Goal: Task Accomplishment & Management: Manage account settings

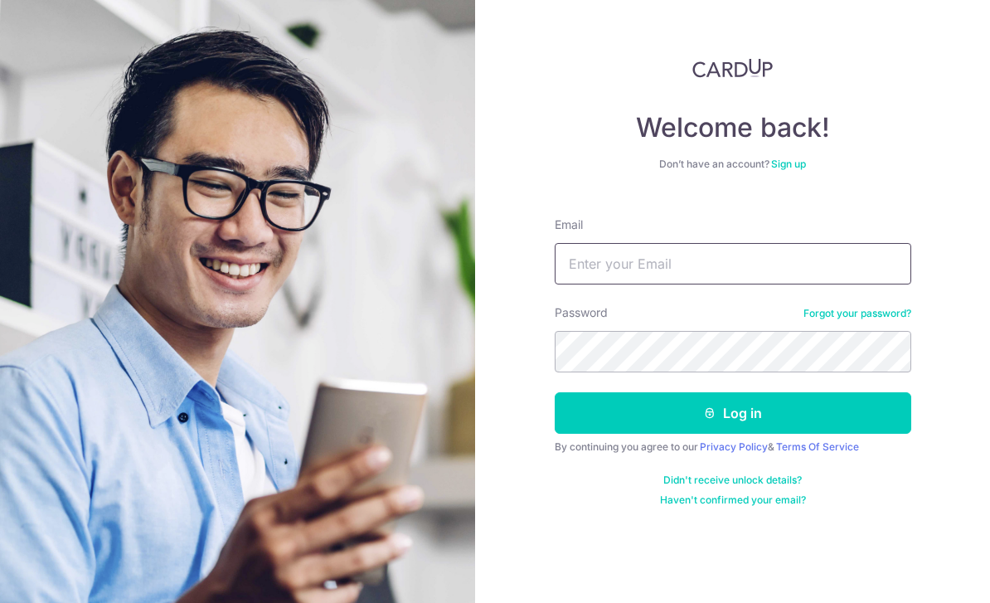
click at [737, 270] on input "Email" at bounding box center [733, 263] width 356 height 41
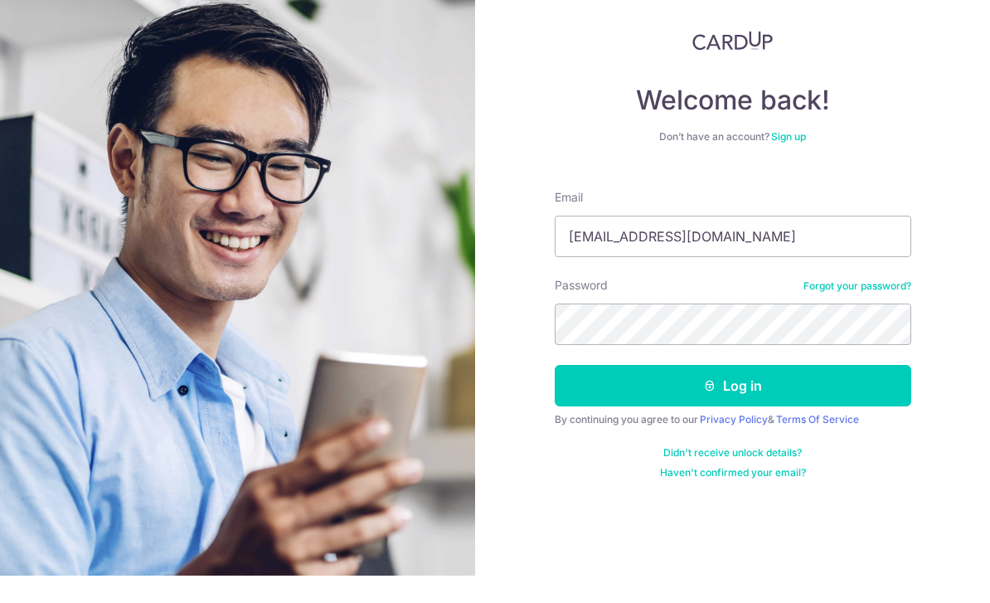
scroll to position [27, 0]
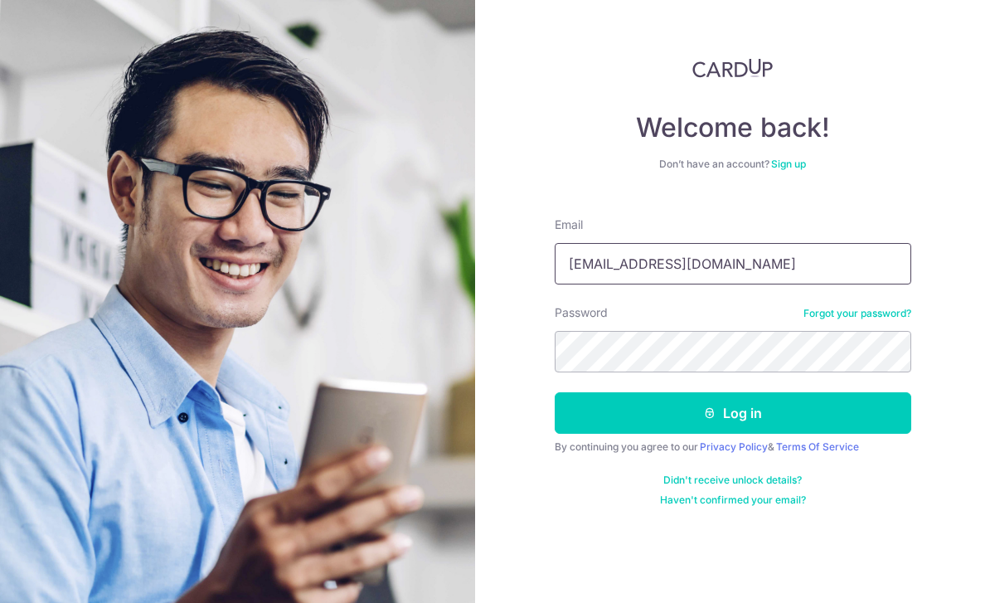
type input "Rachelleng96@hotmail.com"
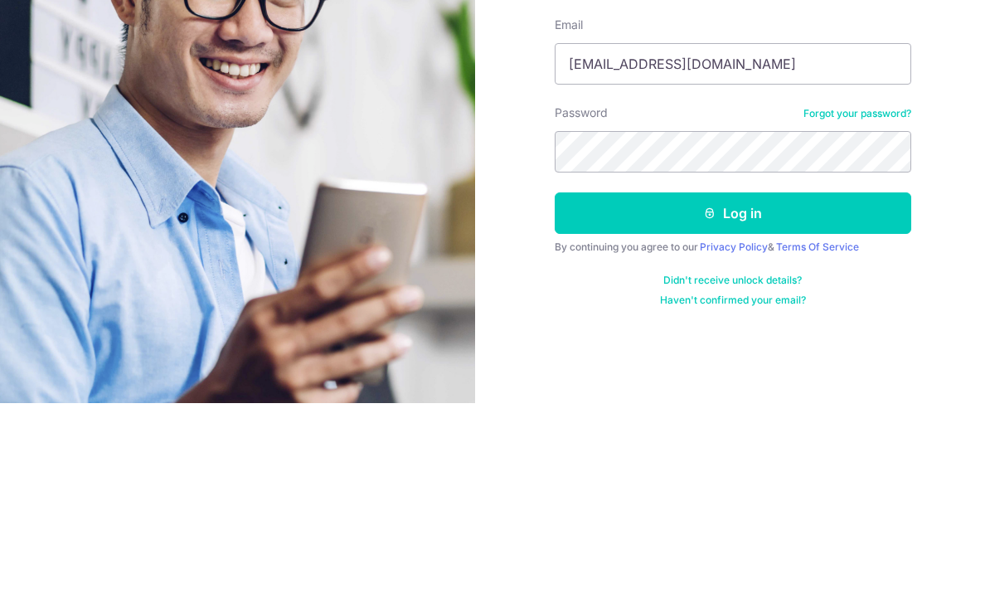
click at [804, 392] on button "Log in" at bounding box center [733, 412] width 356 height 41
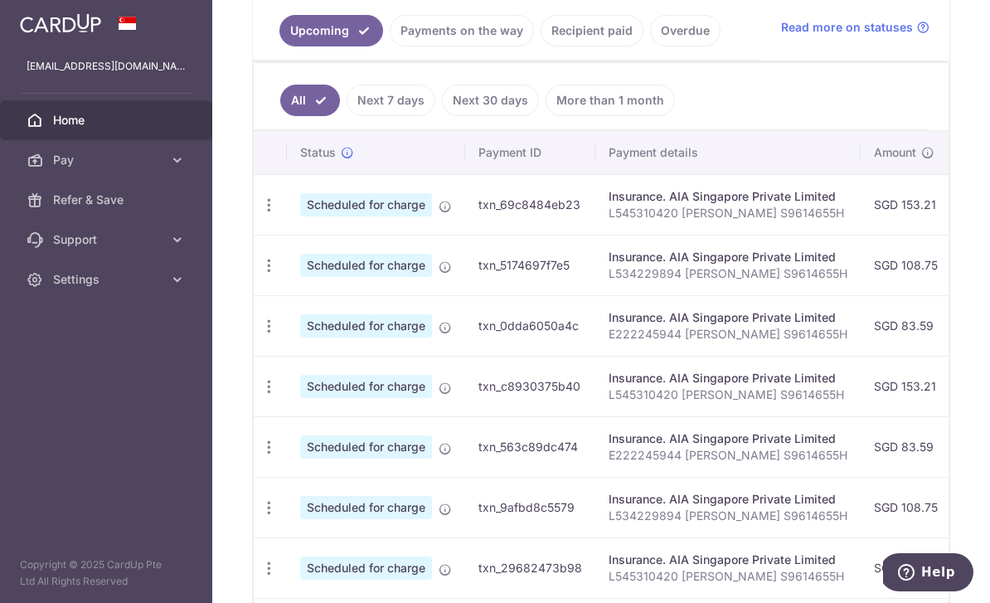
scroll to position [381, 0]
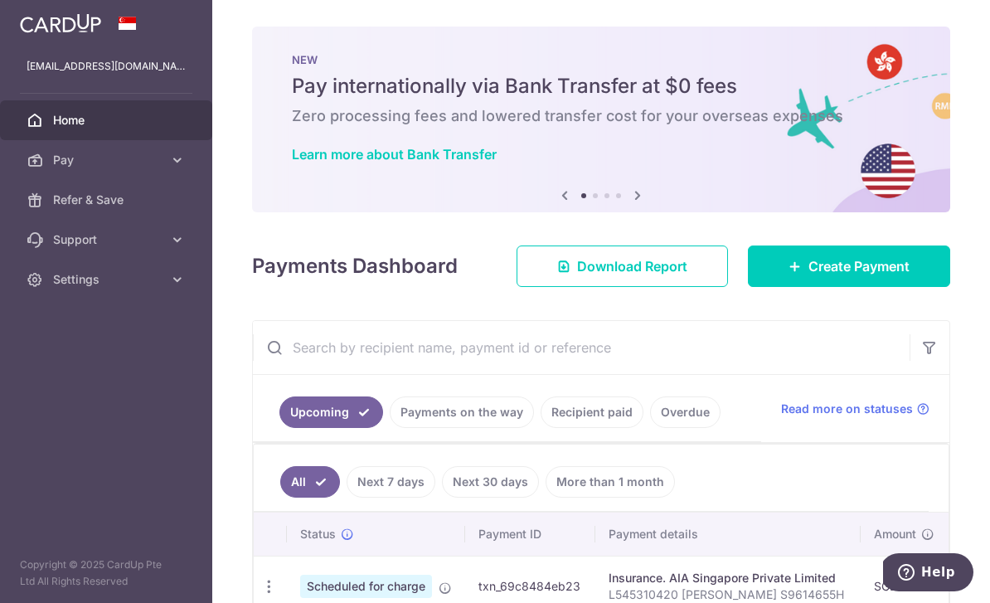
click at [0, 0] on button "button" at bounding box center [0, 0] width 0 height 0
click at [56, 162] on span "Pay" at bounding box center [107, 160] width 109 height 17
click at [65, 203] on span "Payments" at bounding box center [107, 200] width 109 height 17
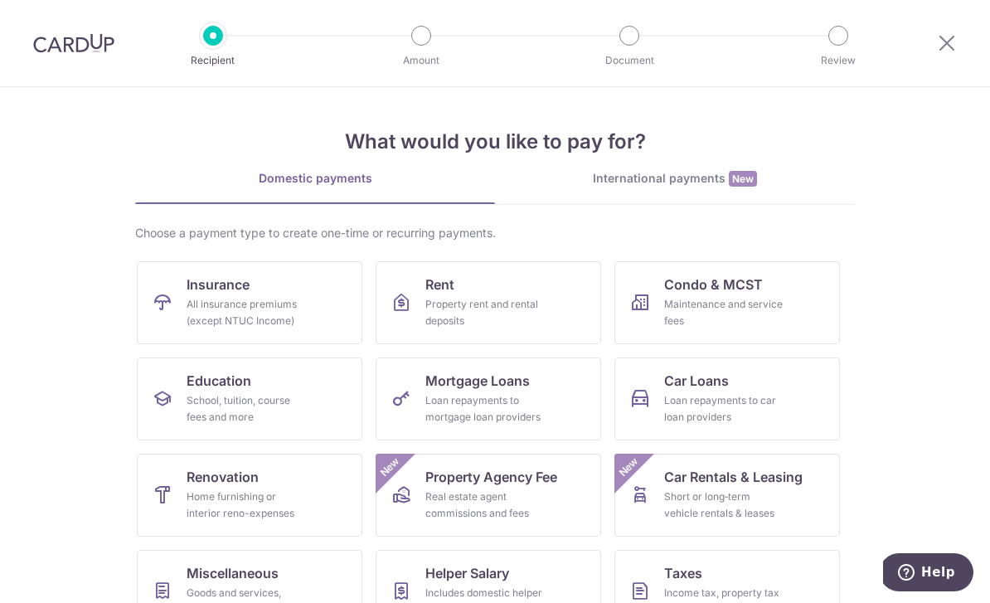
click at [949, 42] on icon at bounding box center [947, 42] width 20 height 21
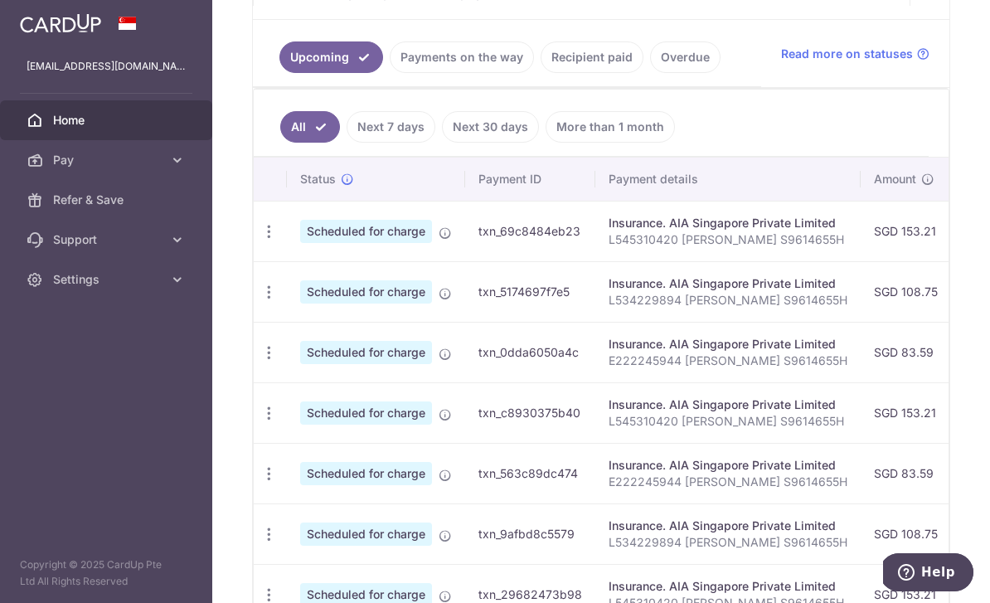
click at [260, 240] on icon "button" at bounding box center [268, 231] width 17 height 17
click at [301, 287] on span "Update payment" at bounding box center [357, 277] width 113 height 20
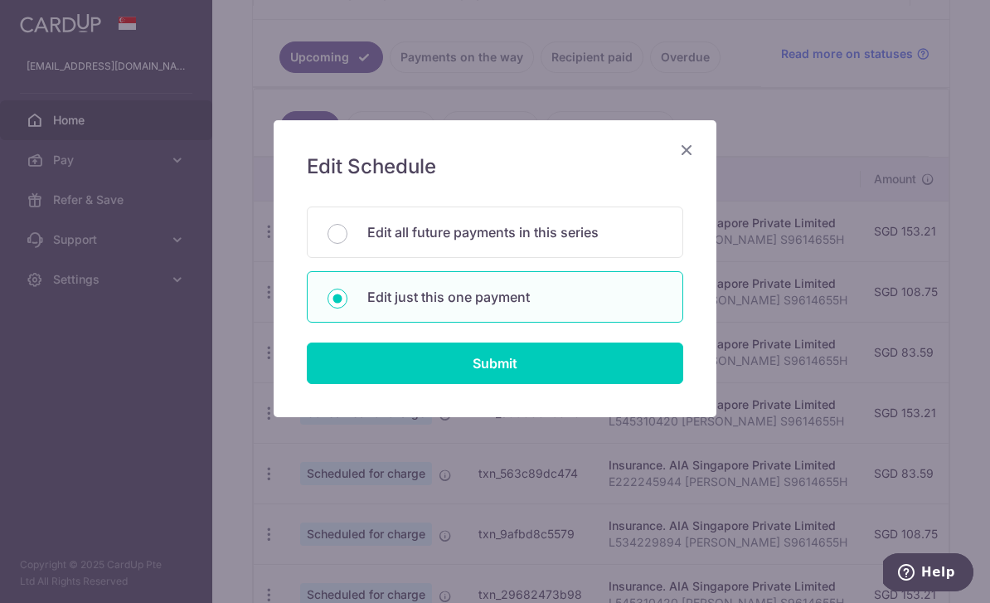
click at [585, 227] on p "Edit all future payments in this series" at bounding box center [514, 232] width 295 height 20
click at [347, 227] on input "Edit all future payments in this series" at bounding box center [337, 234] width 20 height 20
radio input "true"
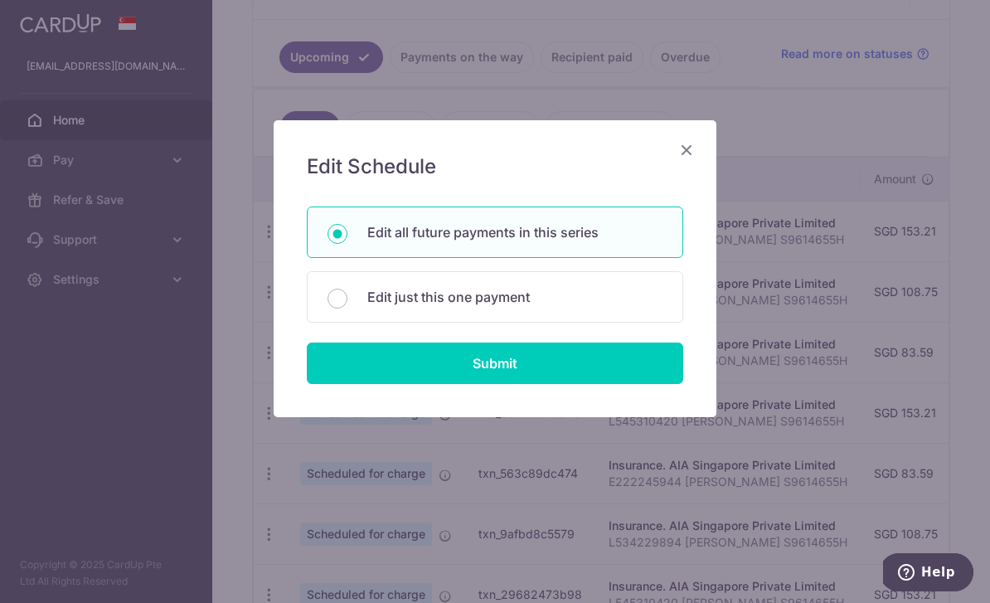
click at [590, 366] on input "Submit" at bounding box center [495, 362] width 376 height 41
radio input "true"
type input "153.21"
type input "L545310420 Rachelle Ng S9614655H"
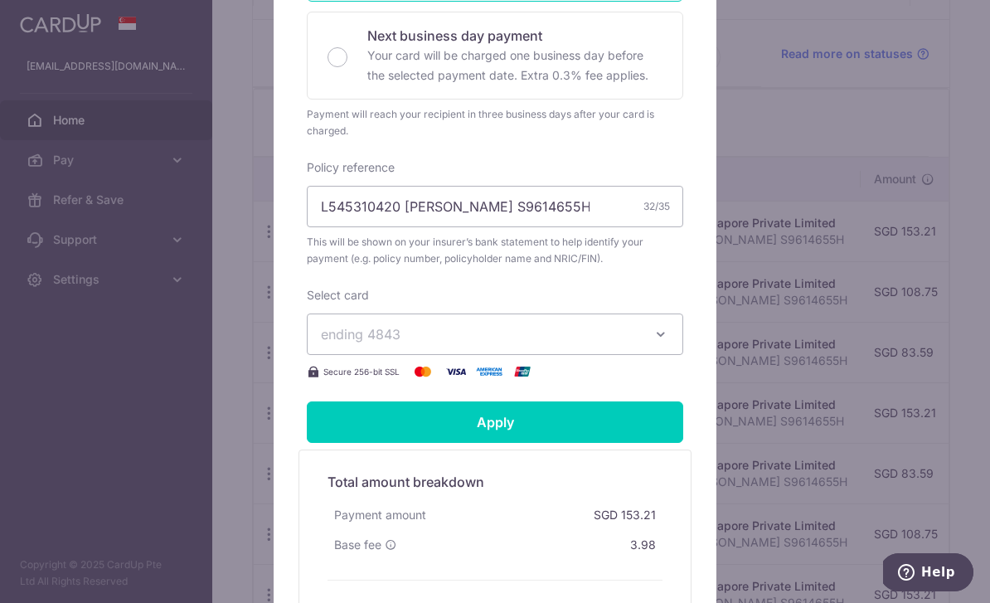
scroll to position [439, 0]
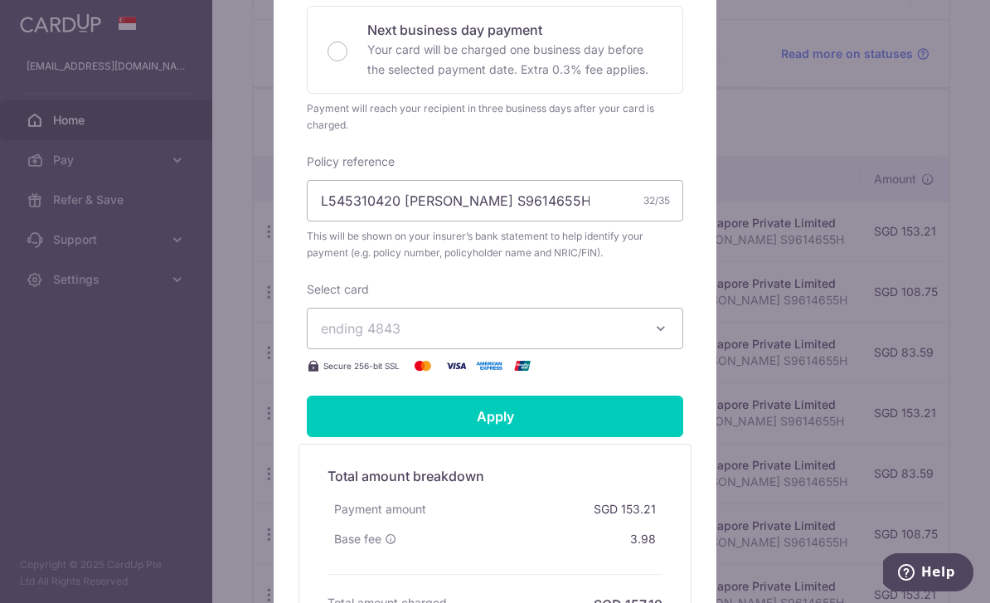
click at [623, 338] on span "ending 4843" at bounding box center [480, 328] width 318 height 20
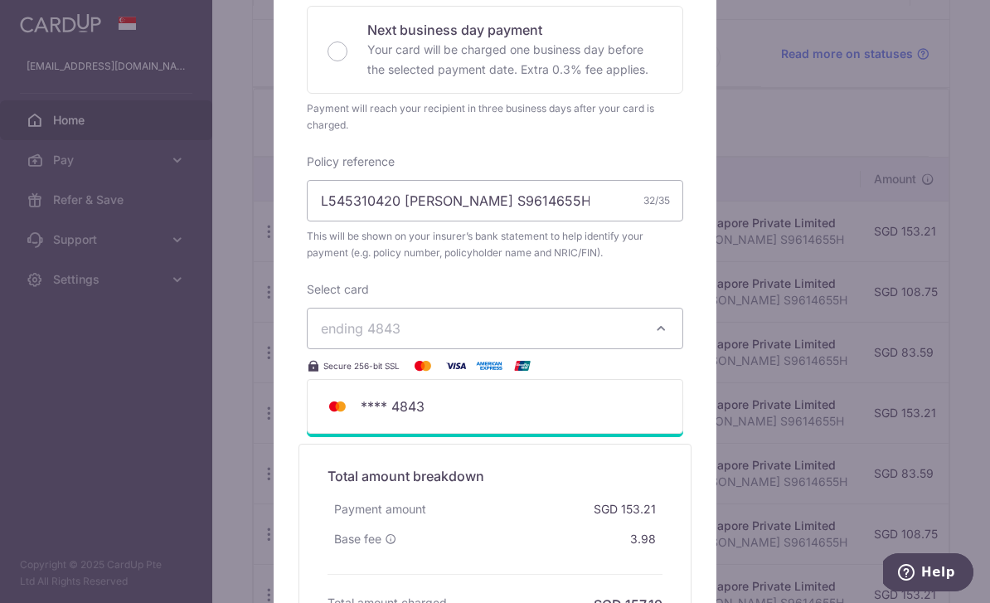
click at [655, 336] on div at bounding box center [495, 171] width 444 height 982
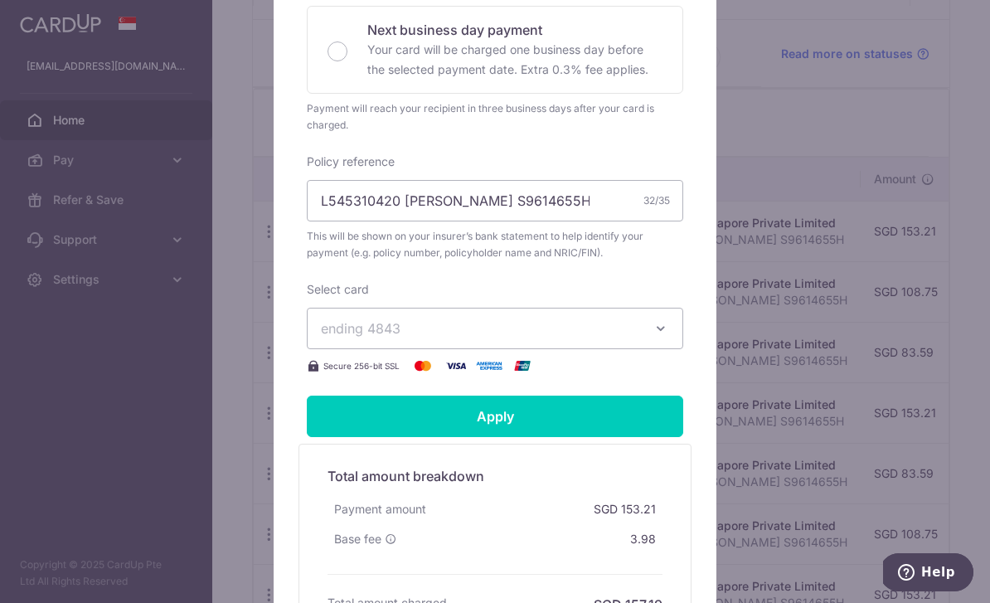
click at [664, 349] on button "ending 4843" at bounding box center [495, 328] width 376 height 41
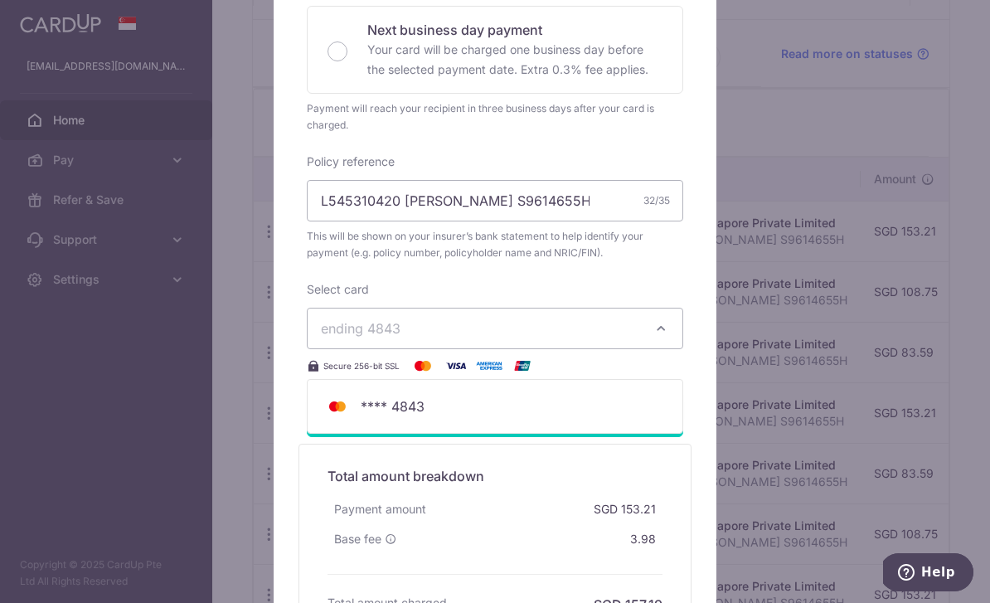
click at [822, 364] on div "Edit payment By clicking apply, you will make changes to all 15 payments to AIA…" at bounding box center [495, 301] width 990 height 603
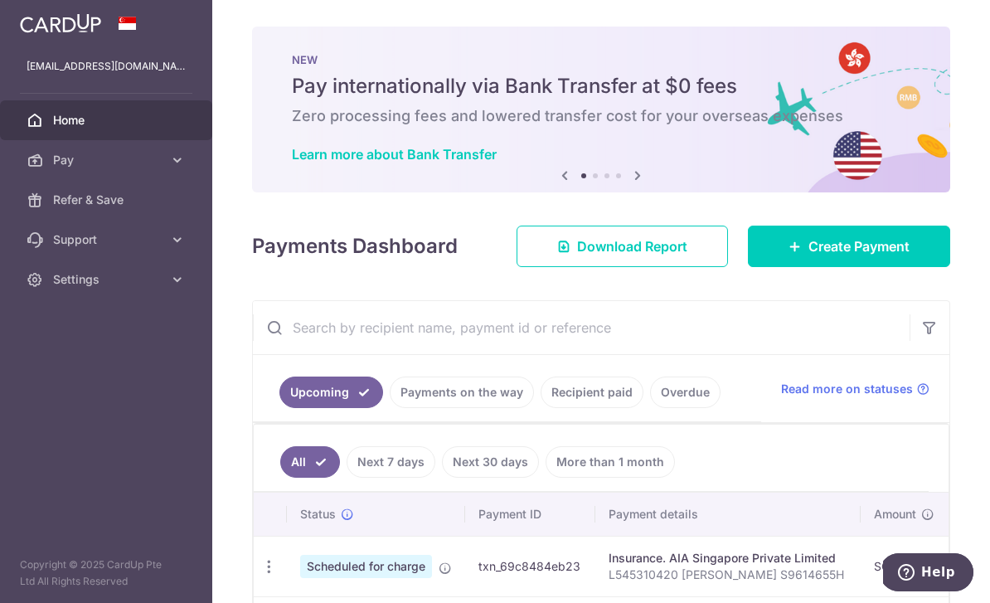
scroll to position [-2, 0]
click at [0, 0] on icon "button" at bounding box center [0, 0] width 0 height 0
click at [158, 160] on span "Pay" at bounding box center [107, 160] width 109 height 17
click at [98, 274] on span "Cards" at bounding box center [107, 279] width 109 height 17
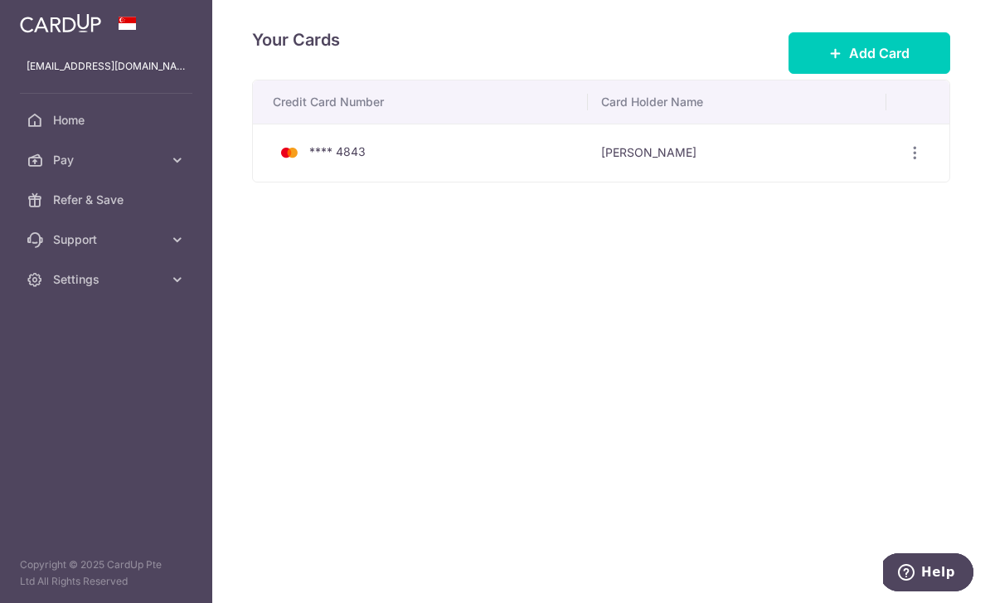
click at [864, 63] on span "Add Card" at bounding box center [879, 53] width 61 height 20
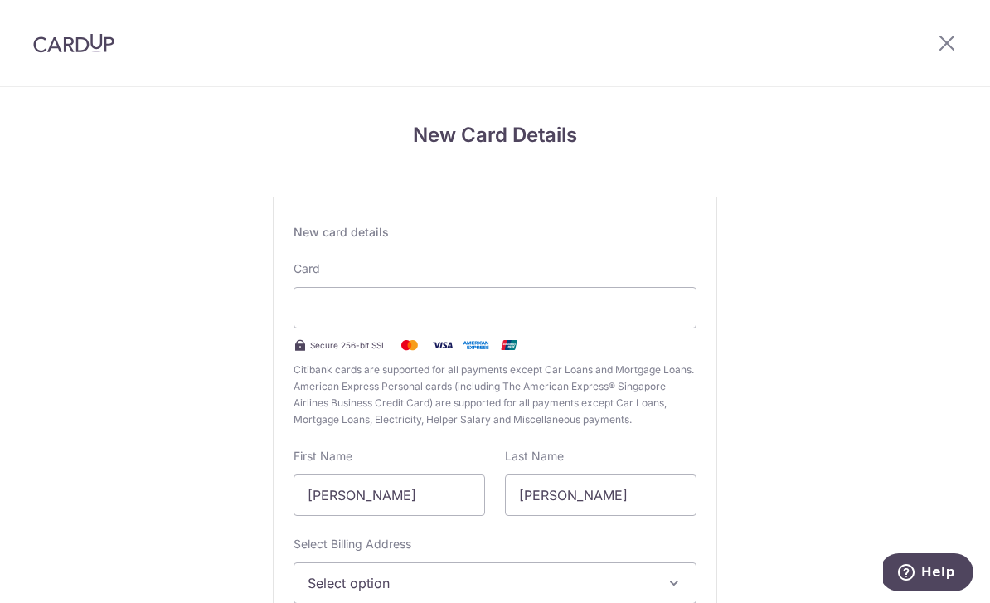
click at [533, 300] on div at bounding box center [494, 307] width 403 height 41
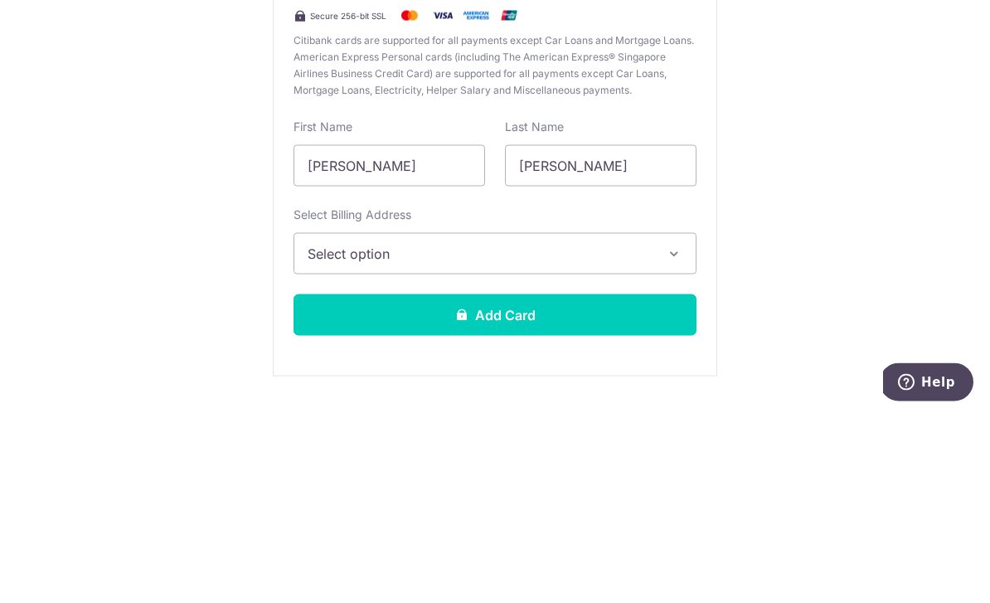
scroll to position [134, 0]
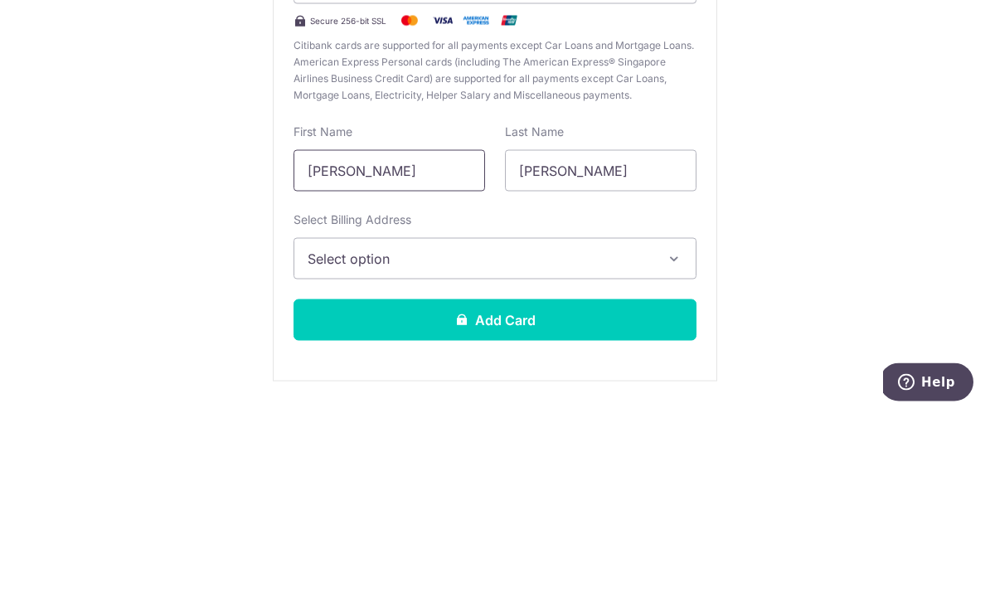
click at [454, 340] on input "Ng Min Ting" at bounding box center [389, 360] width 192 height 41
type input "N"
type input "Rachelle"
click at [612, 340] on input "Rachelle" at bounding box center [601, 360] width 192 height 41
type input "R"
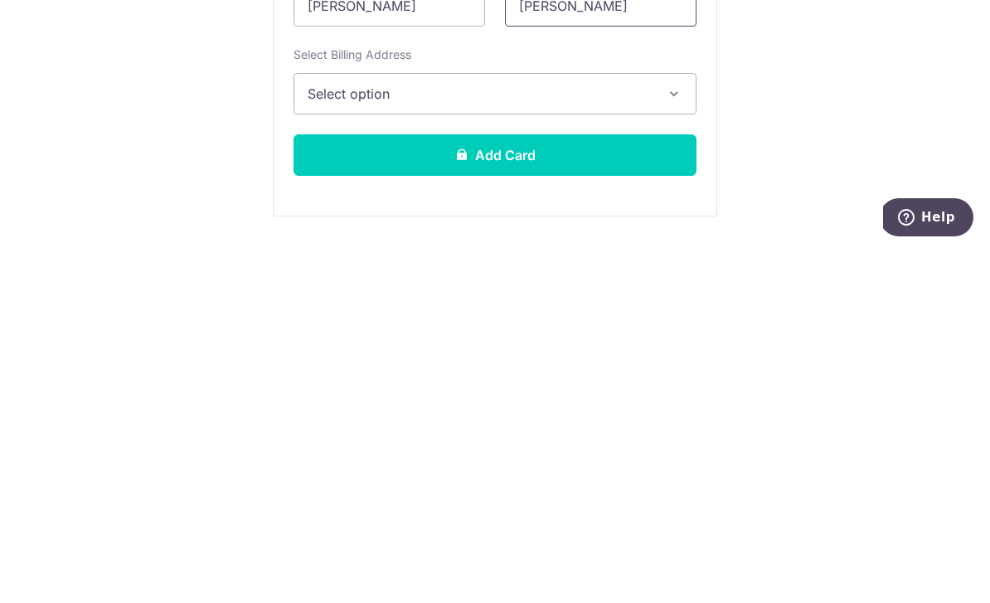
type input "Ng"
click at [653, 428] on button "Select option" at bounding box center [494, 448] width 403 height 41
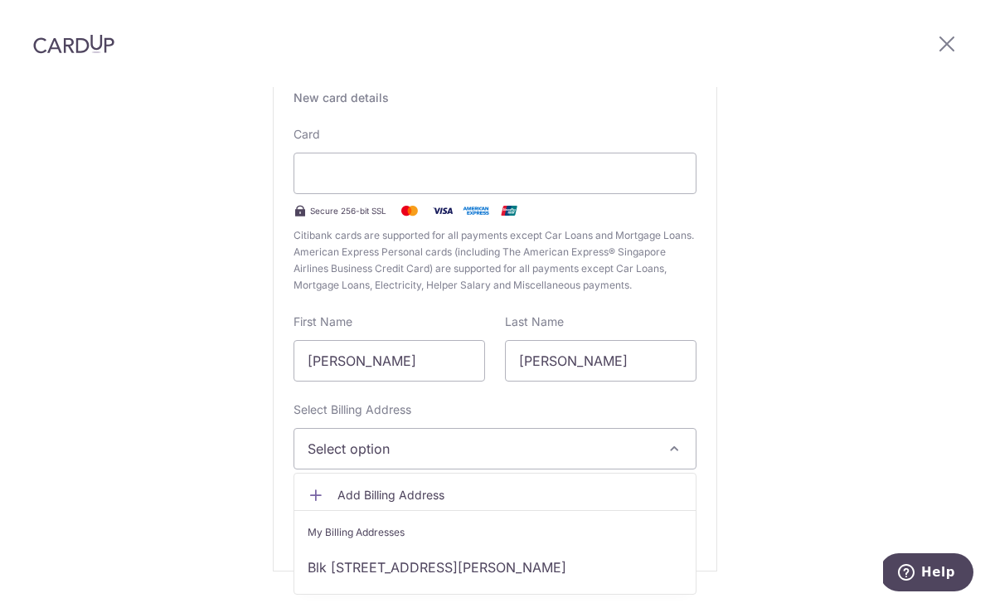
click at [608, 547] on link "Blk 636 #07-257, Choa Chu Kang North 6 , Singapore, Singapore-680636" at bounding box center [494, 567] width 401 height 40
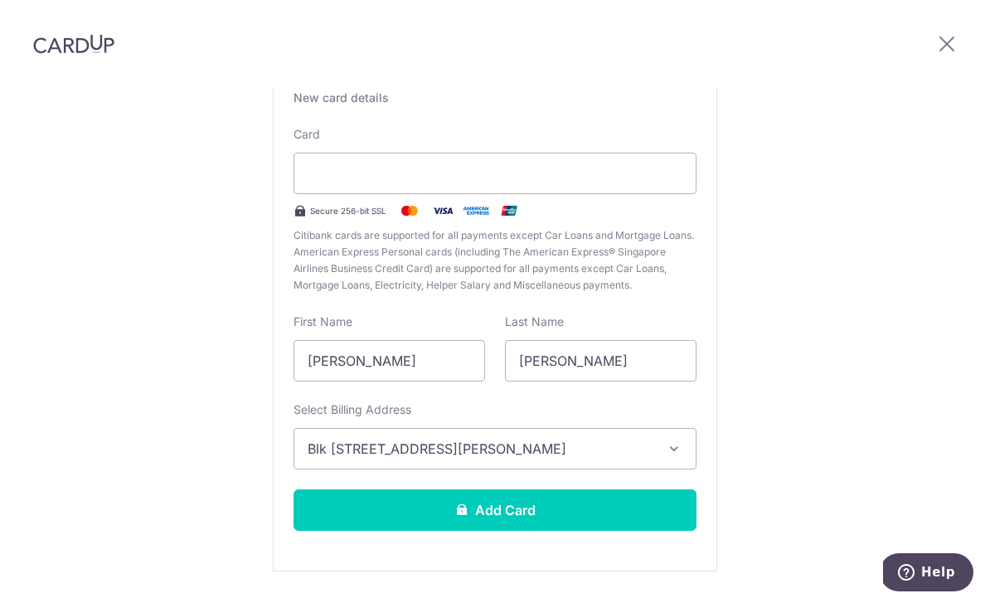
click at [609, 489] on button "Add Card" at bounding box center [494, 509] width 403 height 41
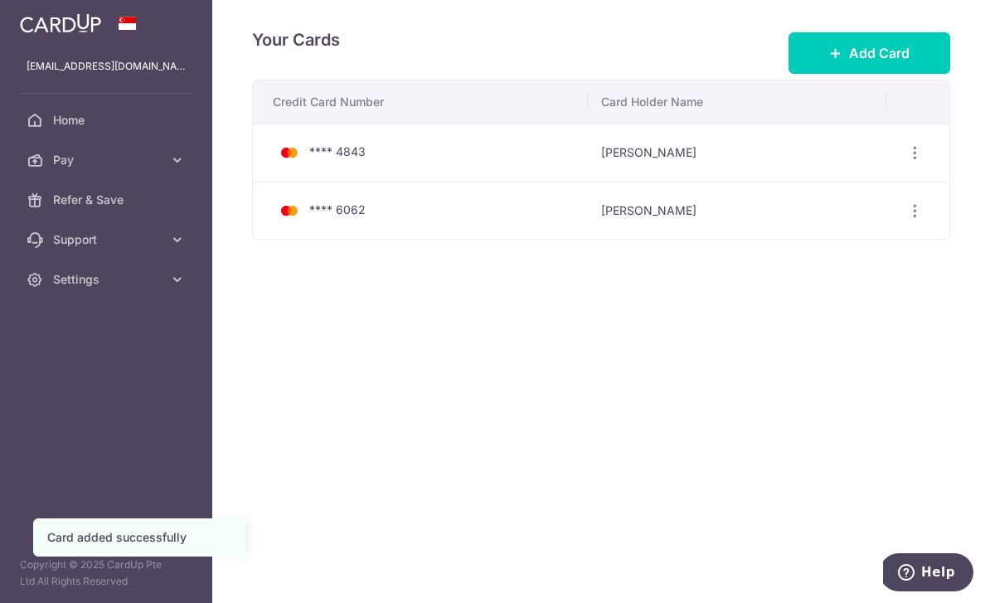
click at [909, 220] on icon "button" at bounding box center [914, 210] width 17 height 17
click at [909, 439] on div at bounding box center [495, 301] width 990 height 603
click at [0, 0] on icon "button" at bounding box center [0, 0] width 0 height 0
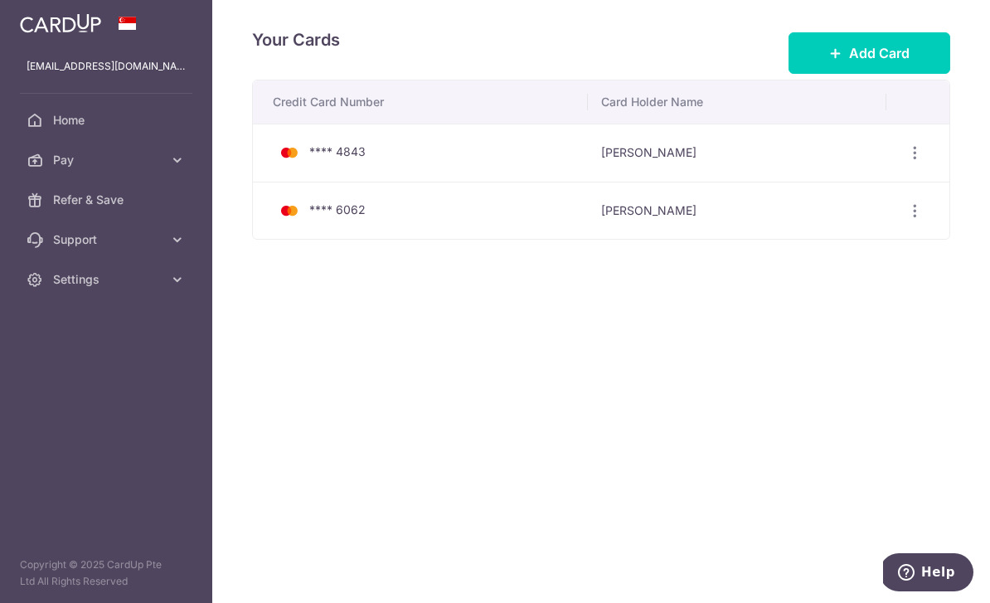
click at [164, 153] on link "Pay" at bounding box center [106, 160] width 212 height 40
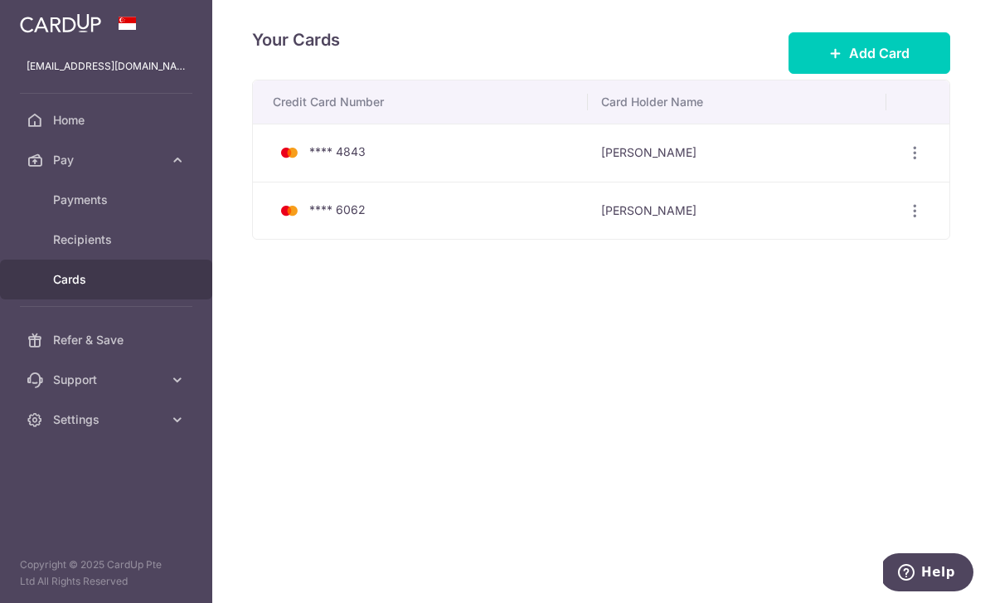
click at [141, 199] on span "Payments" at bounding box center [107, 200] width 109 height 17
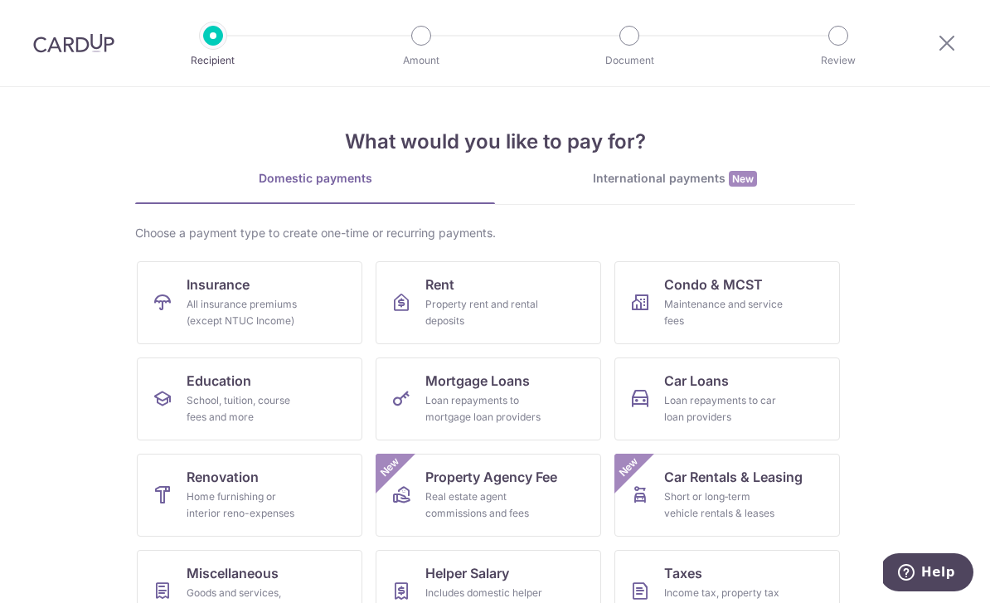
click at [938, 46] on icon at bounding box center [947, 42] width 20 height 21
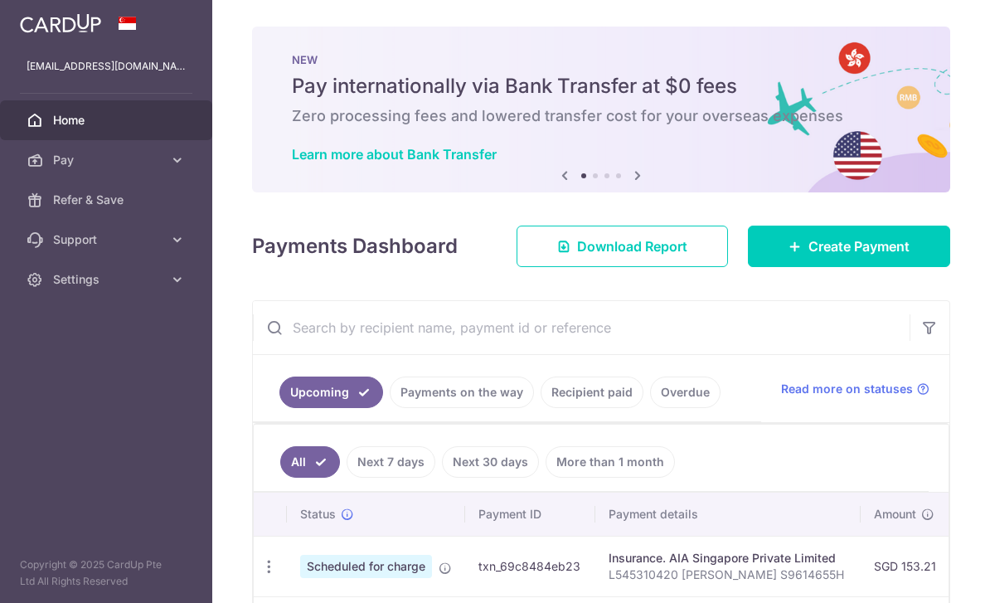
click at [0, 0] on header at bounding box center [0, 0] width 0 height 0
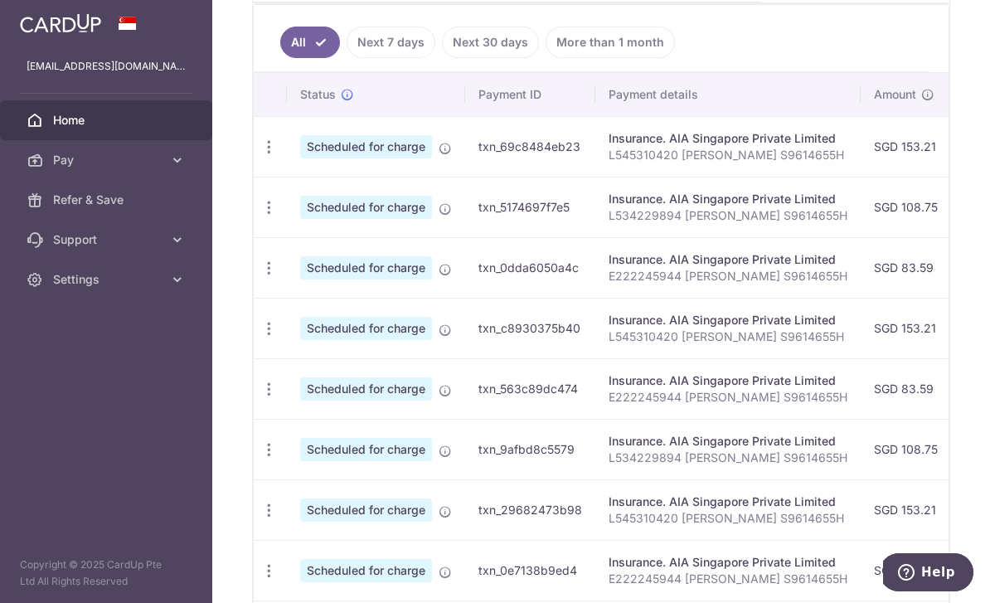
scroll to position [457, 0]
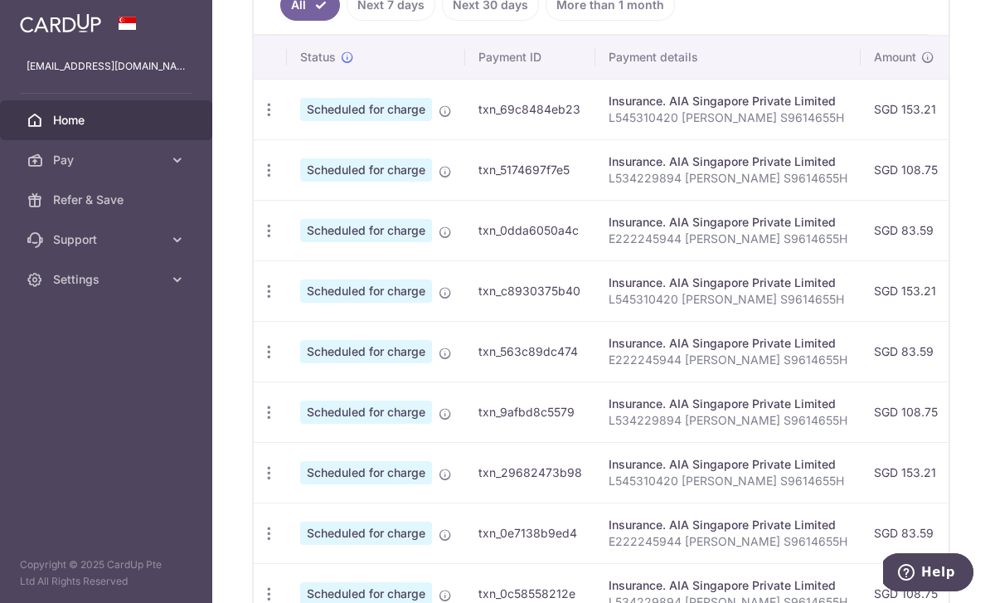
click at [260, 119] on icon "button" at bounding box center [268, 109] width 17 height 17
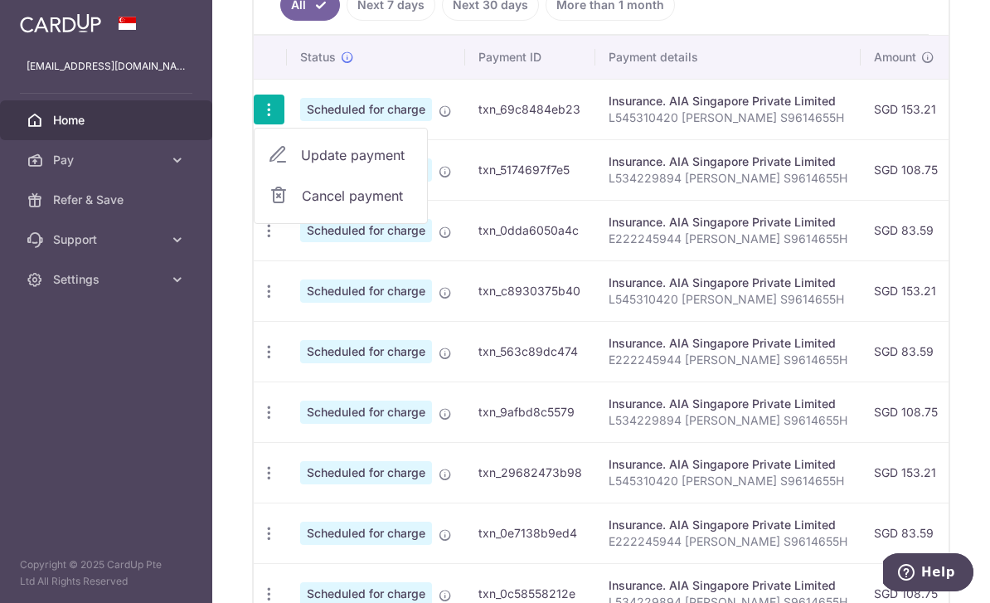
click at [301, 165] on span "Update payment" at bounding box center [357, 155] width 113 height 20
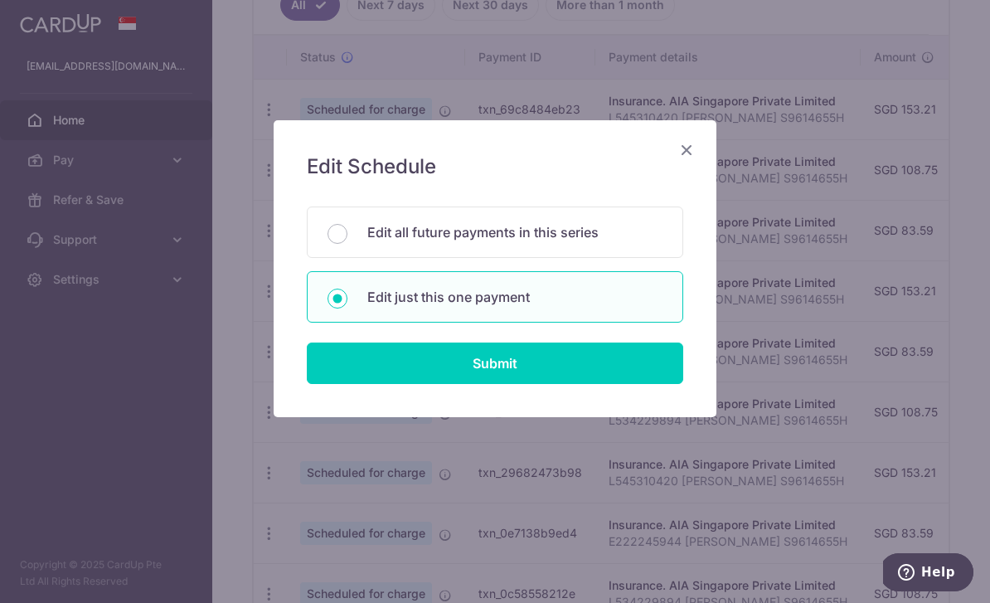
click at [540, 235] on p "Edit all future payments in this series" at bounding box center [514, 232] width 295 height 20
click at [347, 235] on input "Edit all future payments in this series" at bounding box center [337, 234] width 20 height 20
radio input "true"
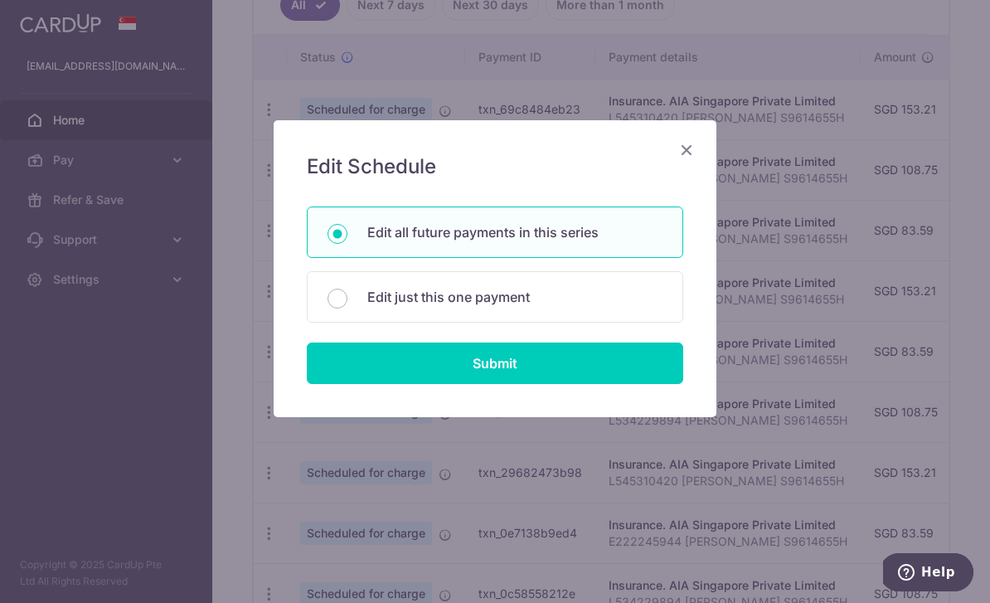
click at [581, 371] on input "Submit" at bounding box center [495, 362] width 376 height 41
radio input "true"
type input "153.21"
type input "L545310420 Rachelle Ng S9614655H"
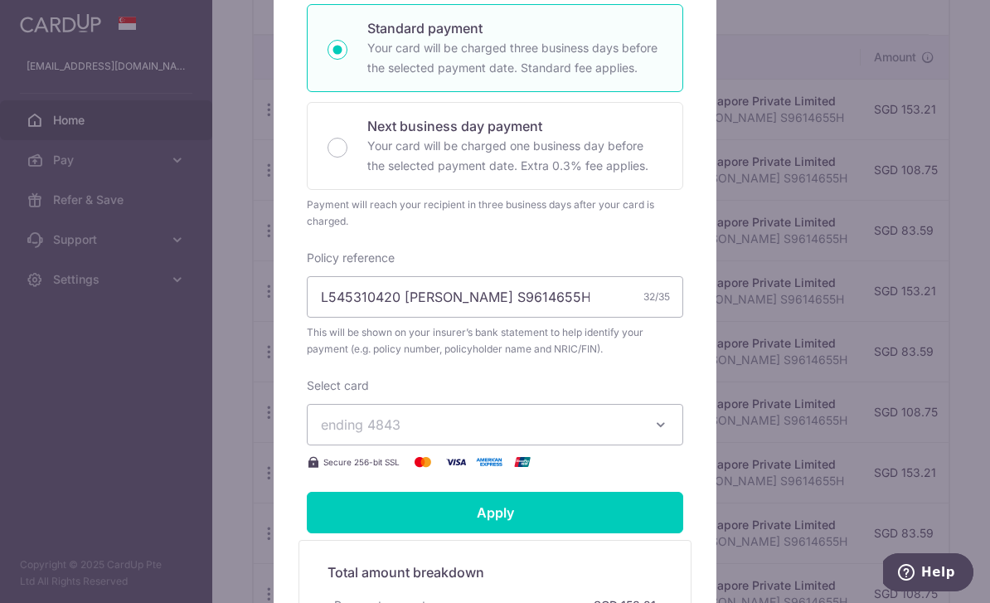
scroll to position [382, 0]
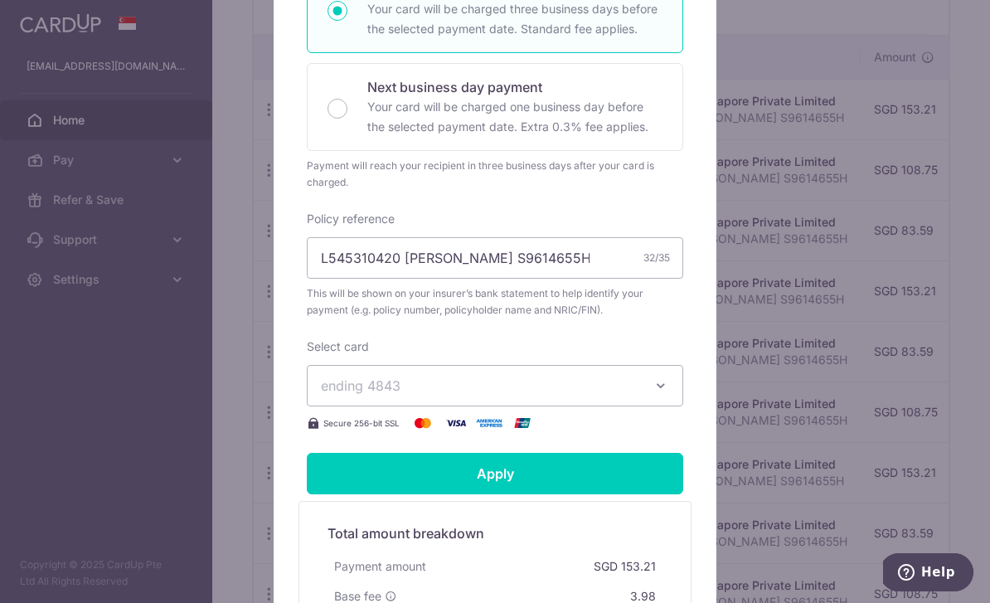
click at [611, 395] on span "ending 4843" at bounding box center [480, 386] width 318 height 20
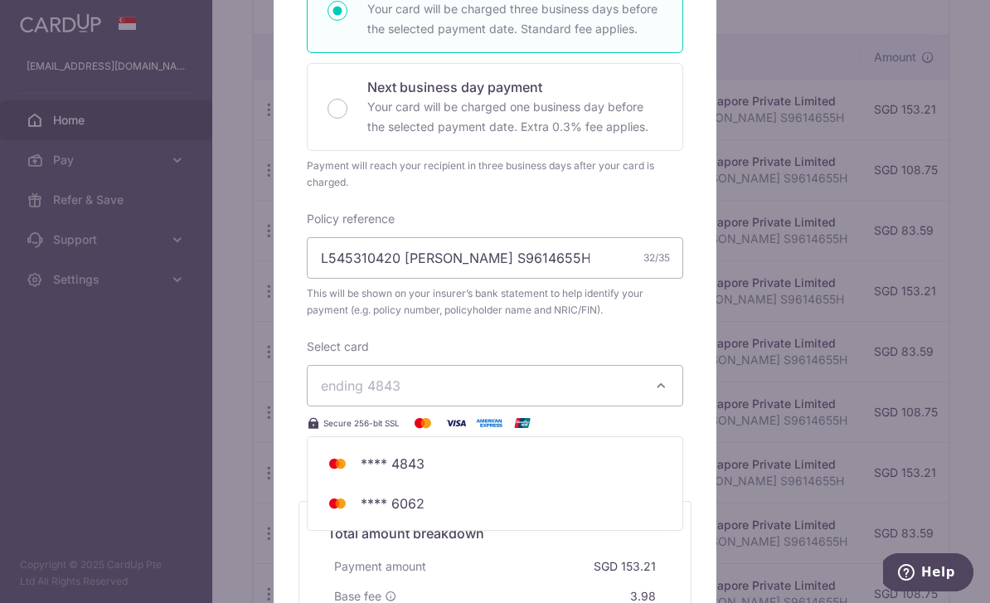
click at [496, 513] on span "**** 6062" at bounding box center [495, 503] width 348 height 20
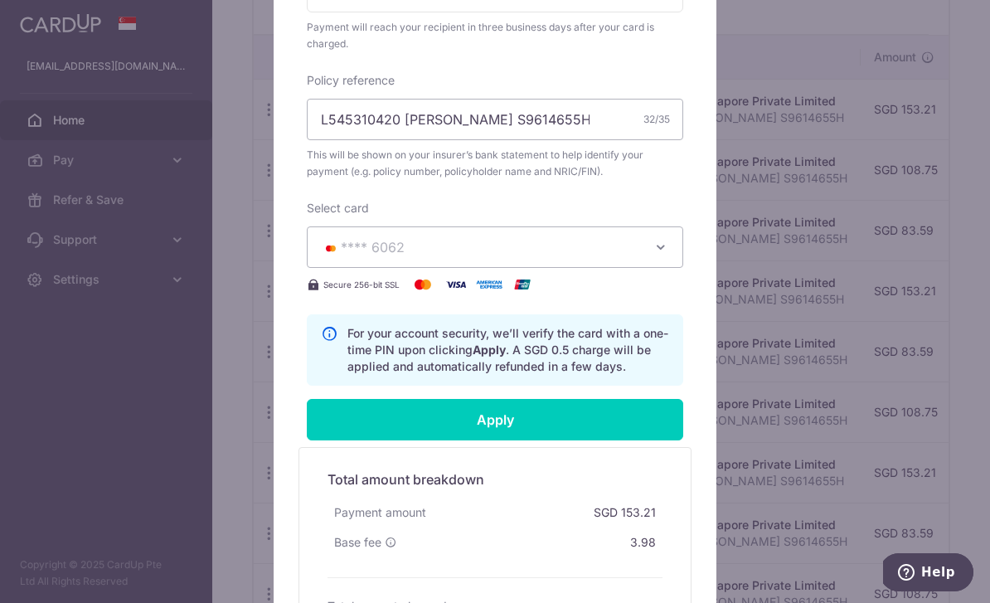
scroll to position [536, 0]
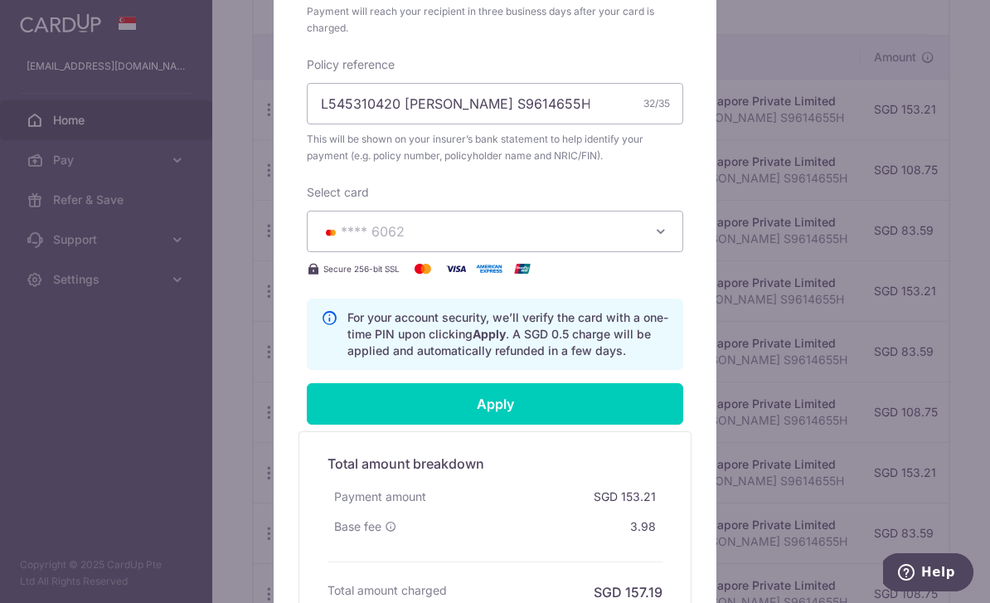
click at [589, 420] on input "Apply" at bounding box center [495, 403] width 376 height 41
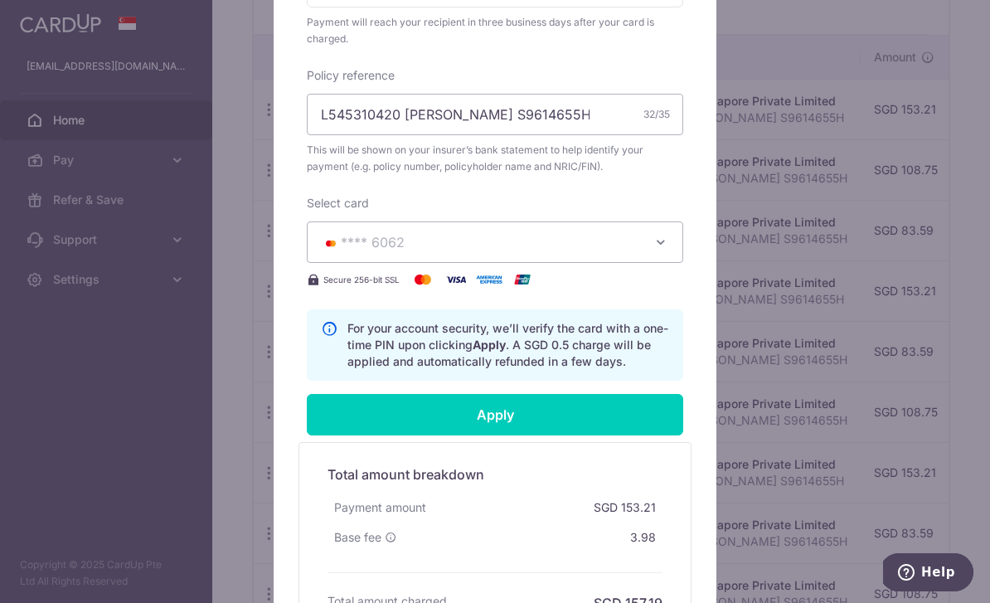
scroll to position [402, 0]
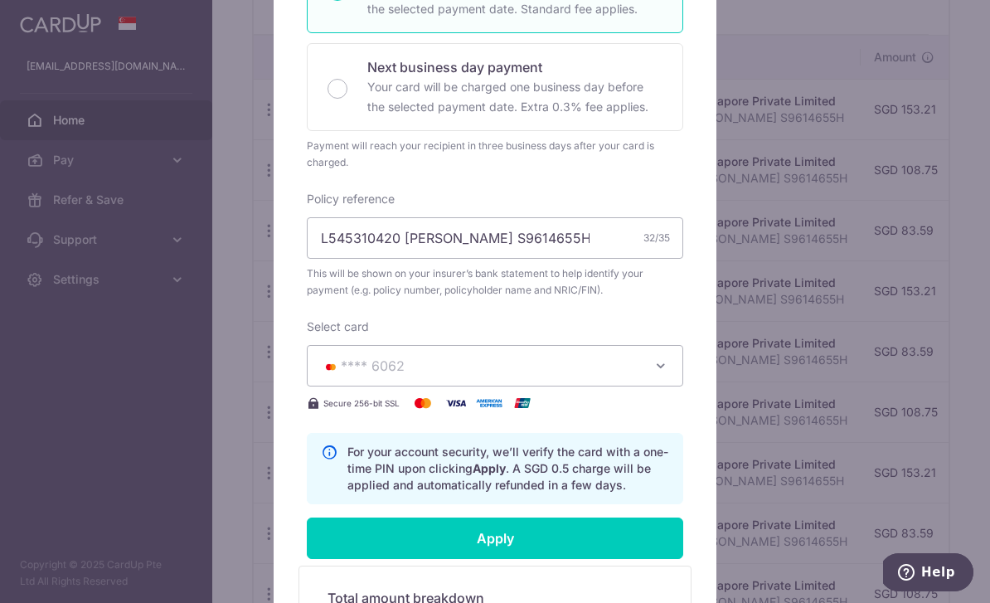
type input "Successfully Applied"
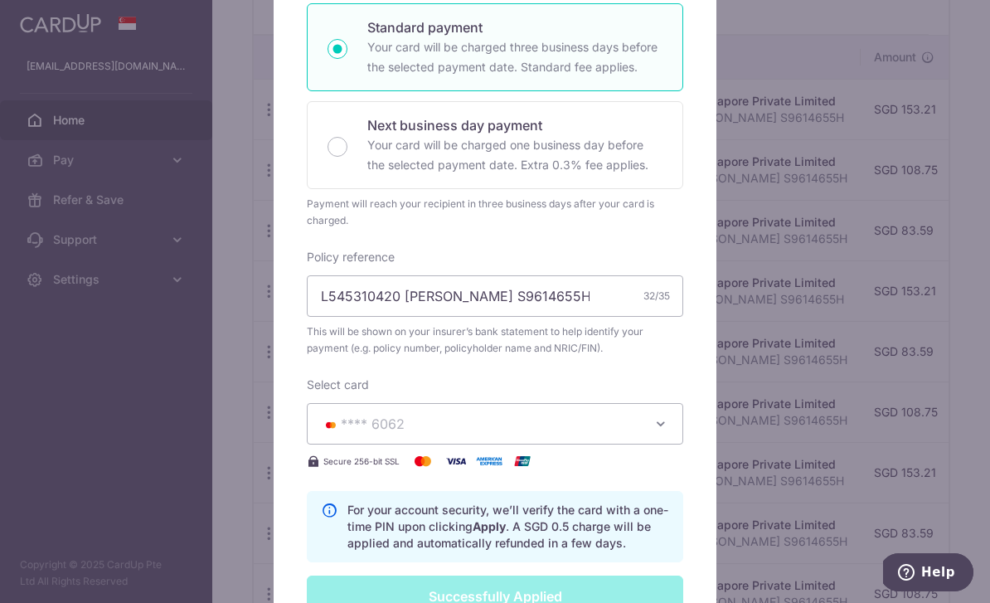
click at [817, 372] on div "Edit payment By clicking apply, you will make changes to all 15 payments to AIA…" at bounding box center [495, 301] width 990 height 603
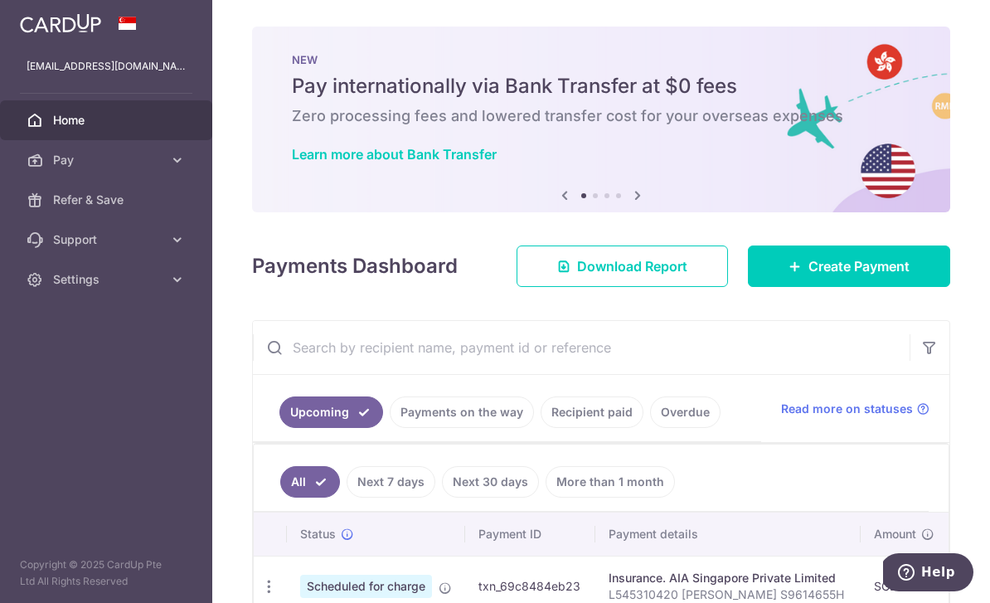
scroll to position [366, 0]
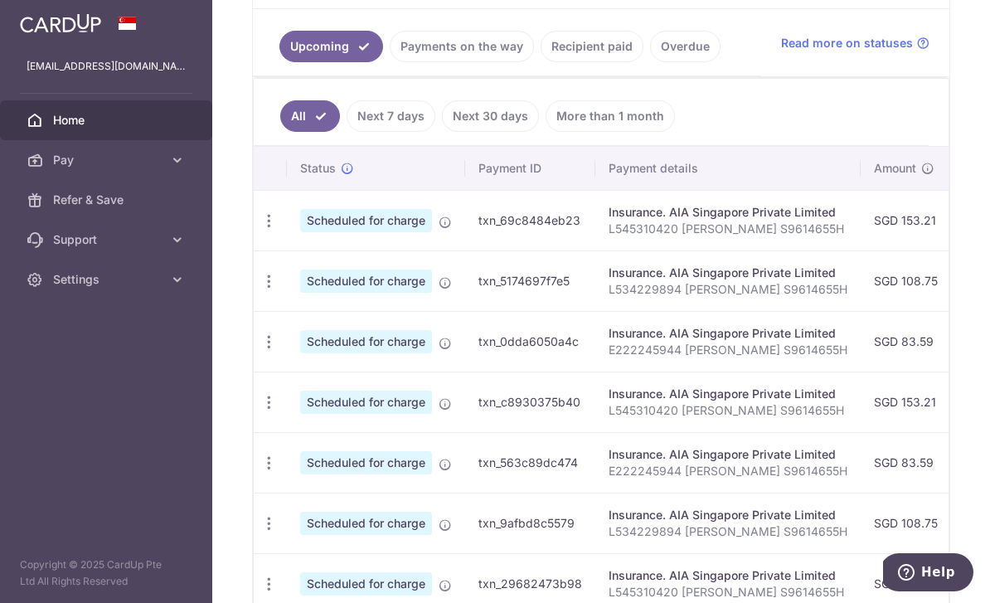
click at [260, 230] on icon "button" at bounding box center [268, 220] width 17 height 17
click at [301, 276] on span "Update payment" at bounding box center [357, 266] width 113 height 20
radio input "true"
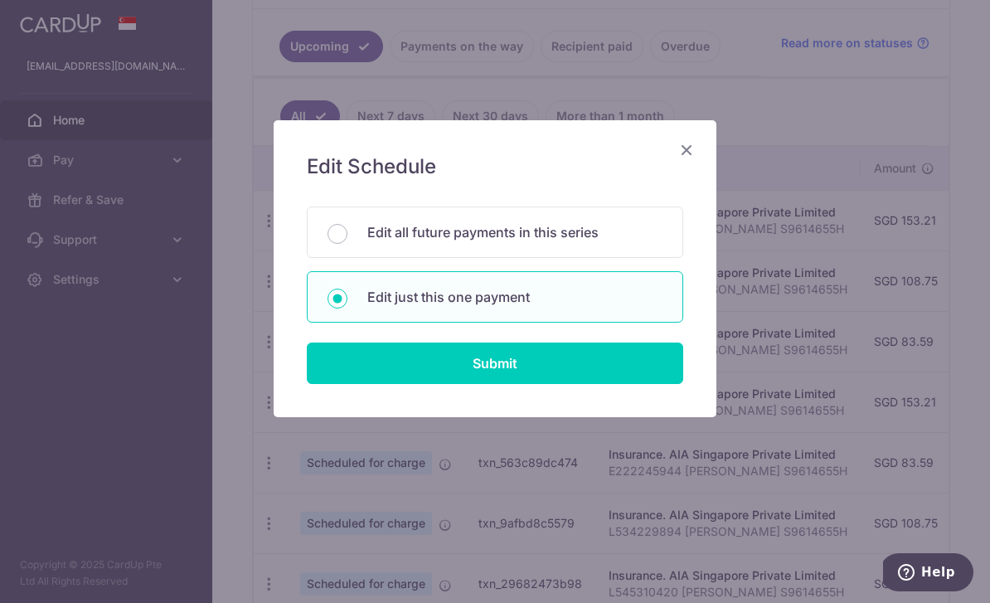
click at [352, 213] on div "Edit all future payments in this series" at bounding box center [495, 231] width 376 height 51
radio input "true"
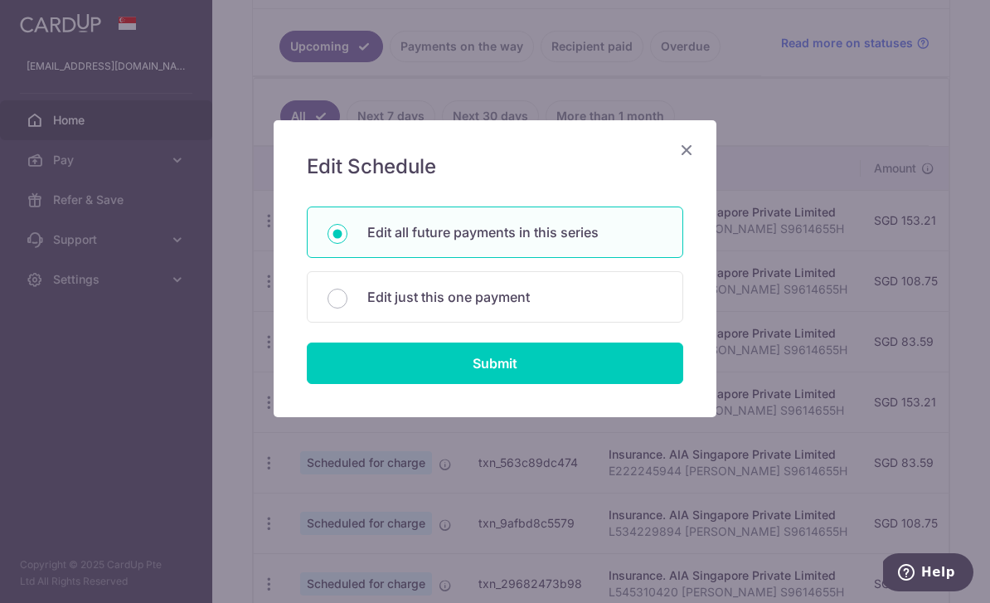
click at [414, 381] on input "Submit" at bounding box center [495, 362] width 376 height 41
radio input "true"
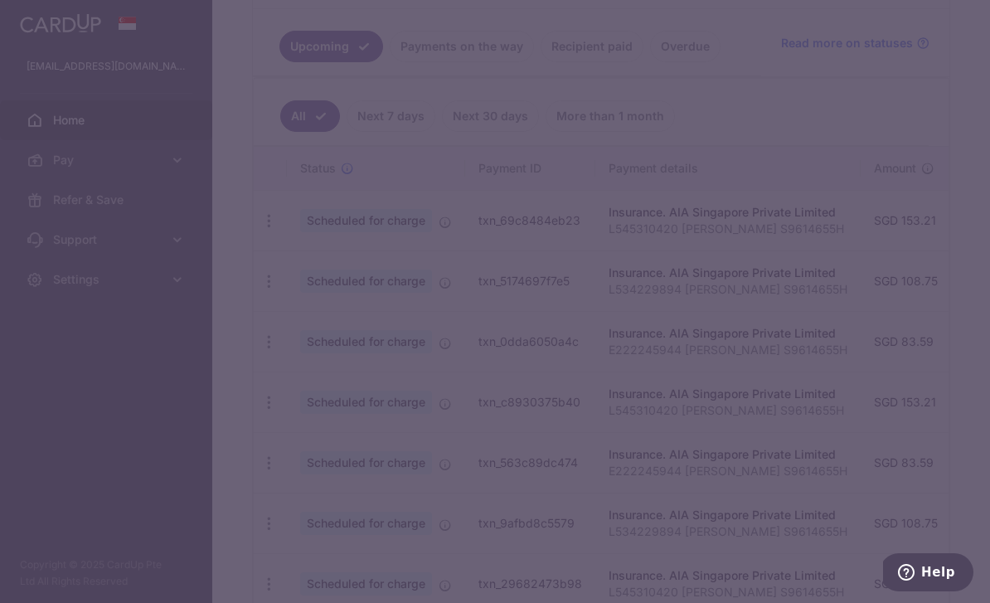
type input "153.21"
type input "L545310420 [PERSON_NAME] S9614655H"
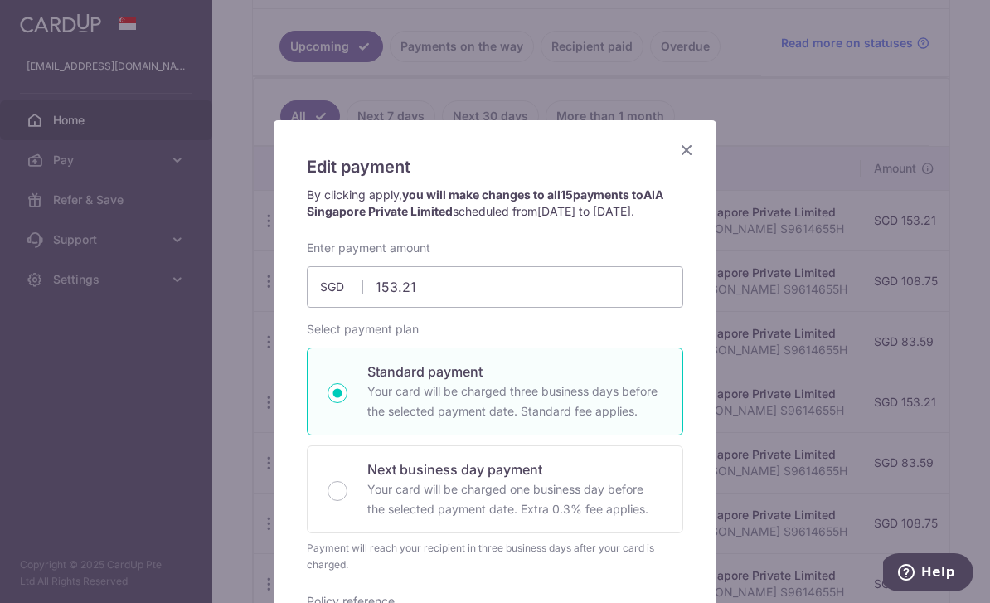
scroll to position [0, 0]
click at [677, 154] on icon "Close" at bounding box center [687, 149] width 20 height 21
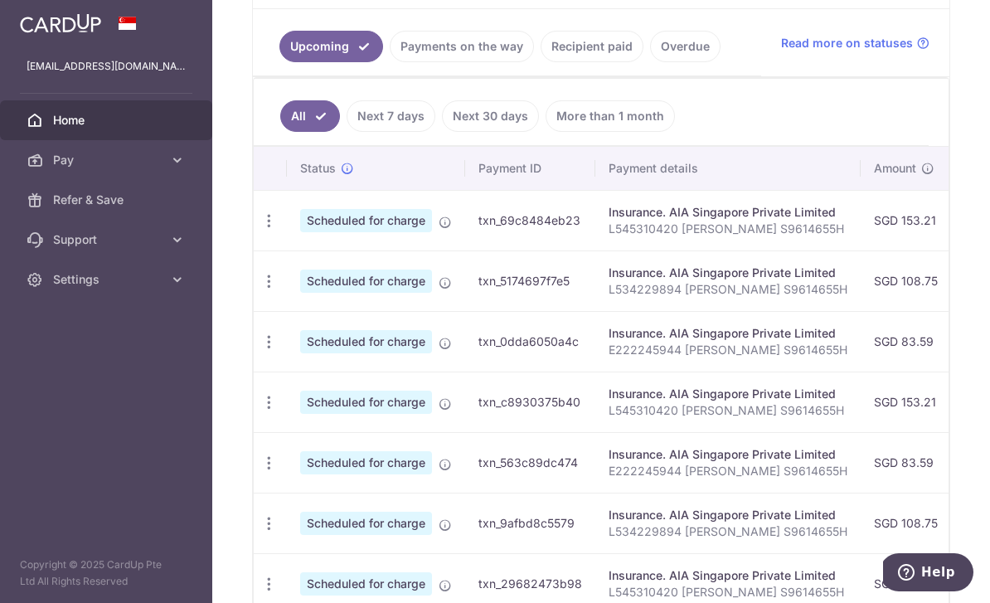
click at [260, 290] on icon "button" at bounding box center [268, 281] width 17 height 17
click at [301, 337] on span "Update payment" at bounding box center [357, 327] width 113 height 20
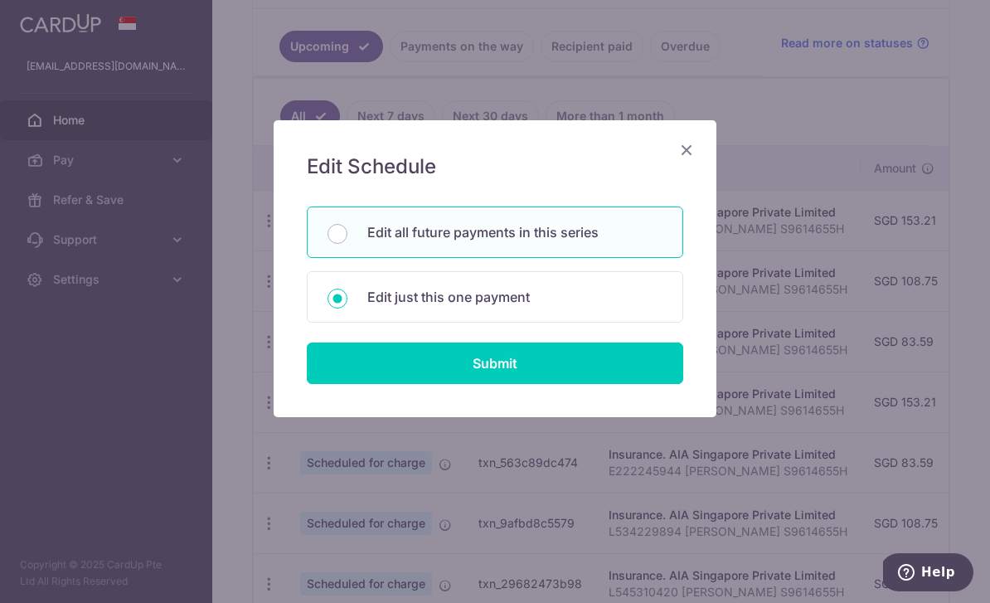
click at [564, 240] on p "Edit all future payments in this series" at bounding box center [514, 232] width 295 height 20
click at [347, 240] on input "Edit all future payments in this series" at bounding box center [337, 234] width 20 height 20
radio input "true"
click at [583, 356] on input "Submit" at bounding box center [495, 362] width 376 height 41
type input "108.75"
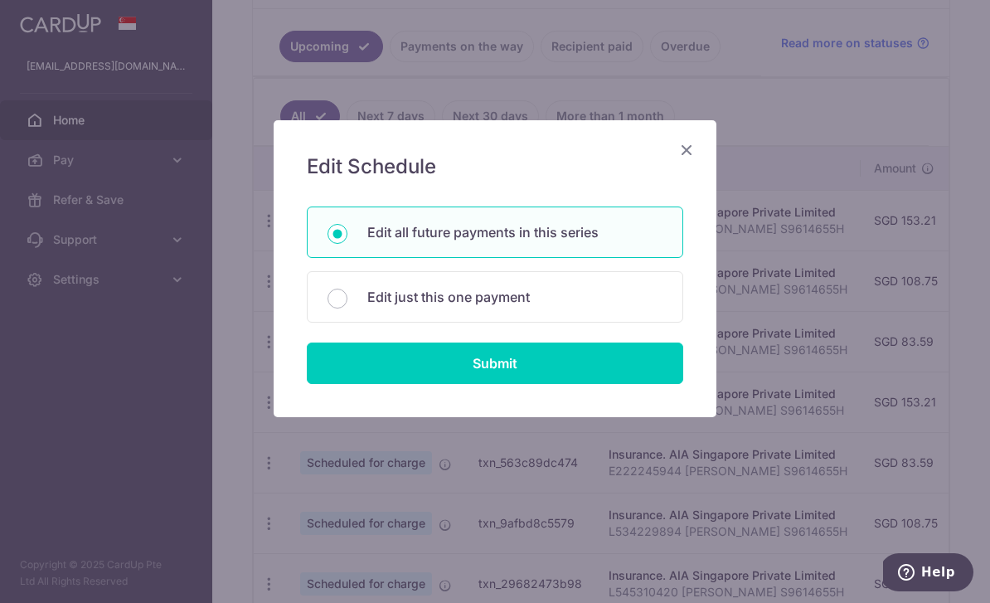
radio input "true"
type input "L534229894 [PERSON_NAME] S9614655H"
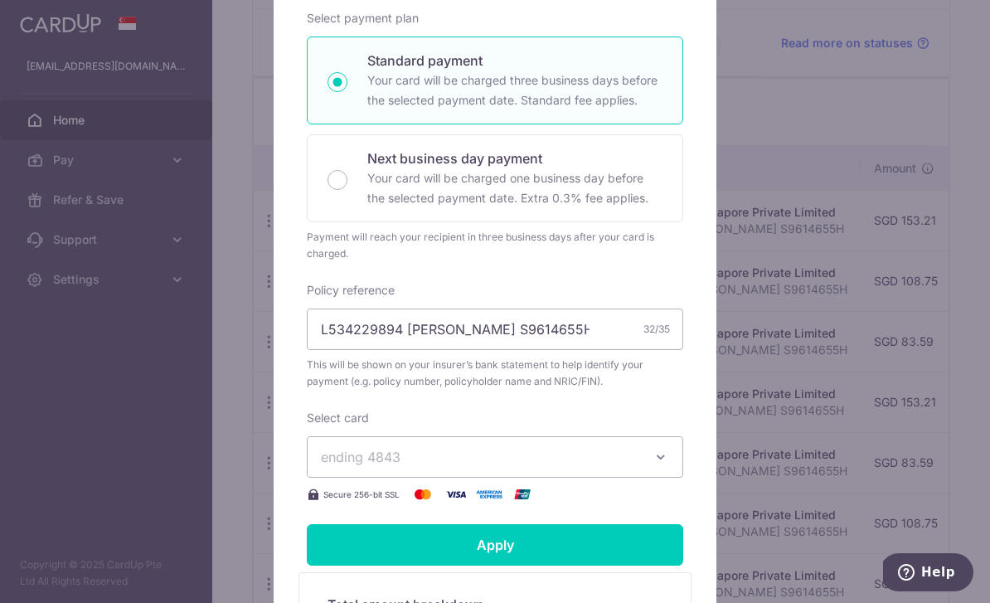
scroll to position [338, 0]
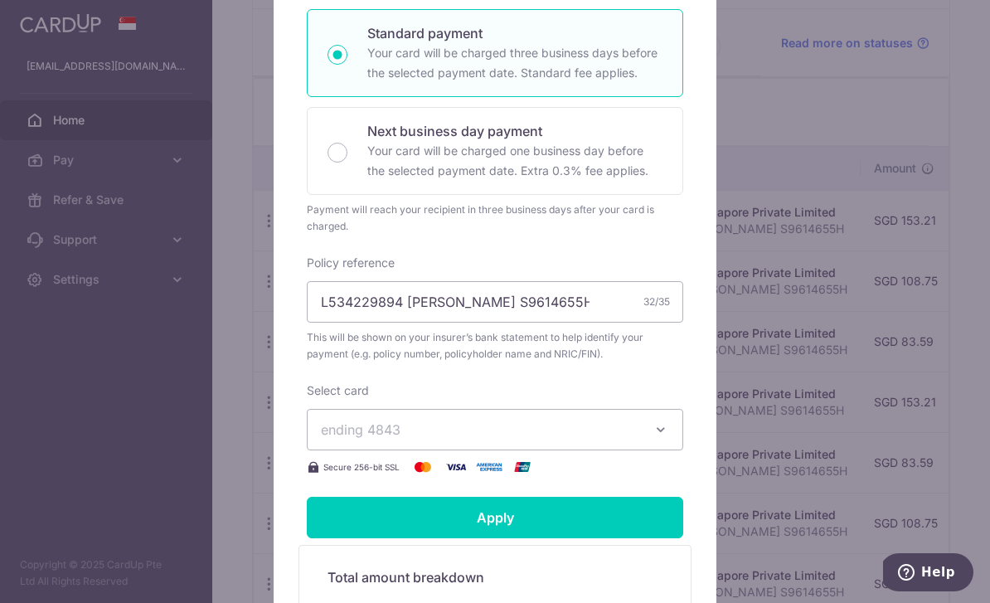
click at [634, 439] on span "ending 4843" at bounding box center [480, 429] width 318 height 20
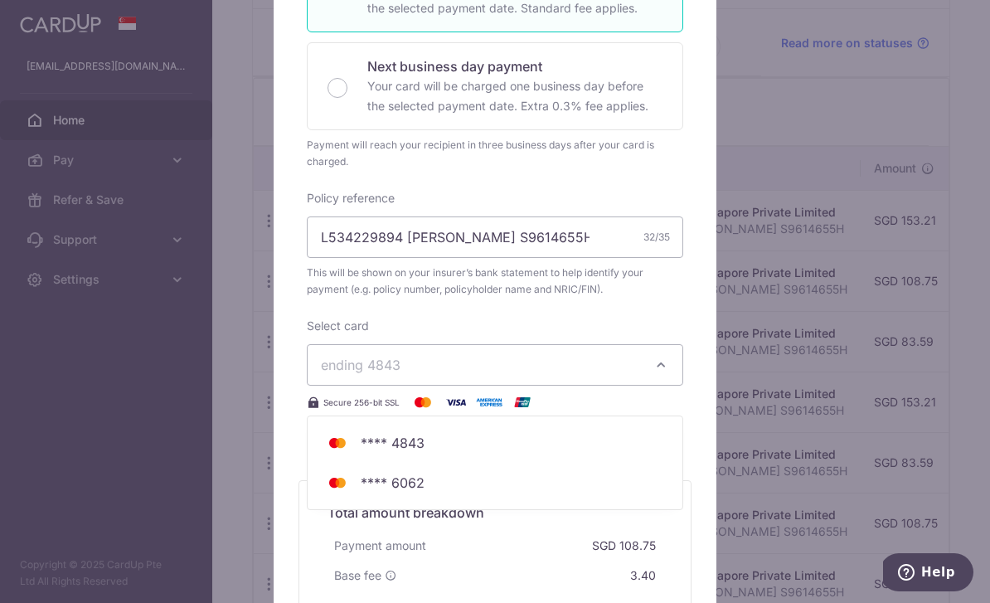
scroll to position [410, 0]
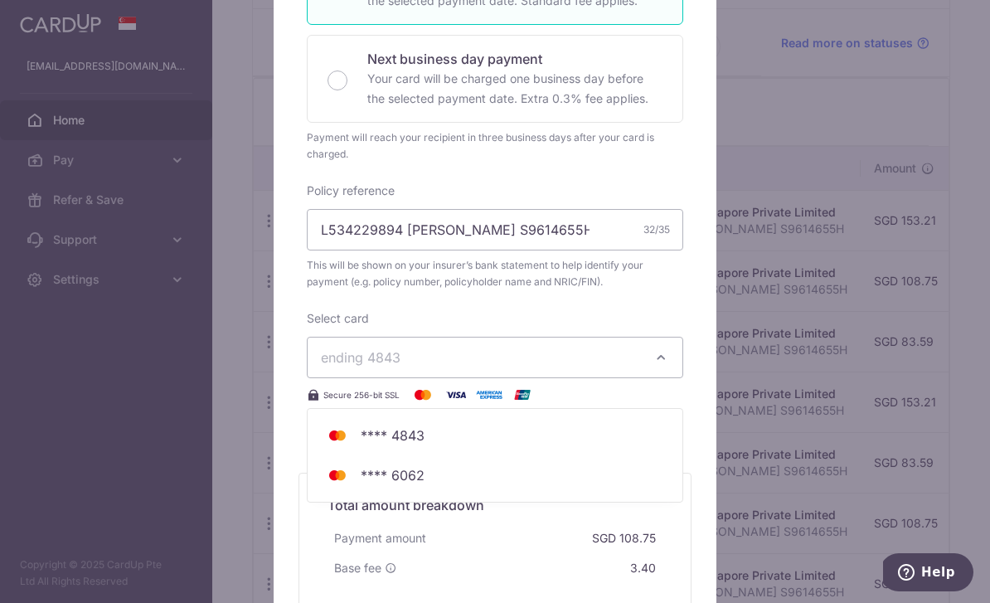
click at [468, 485] on span "**** 6062" at bounding box center [495, 475] width 348 height 20
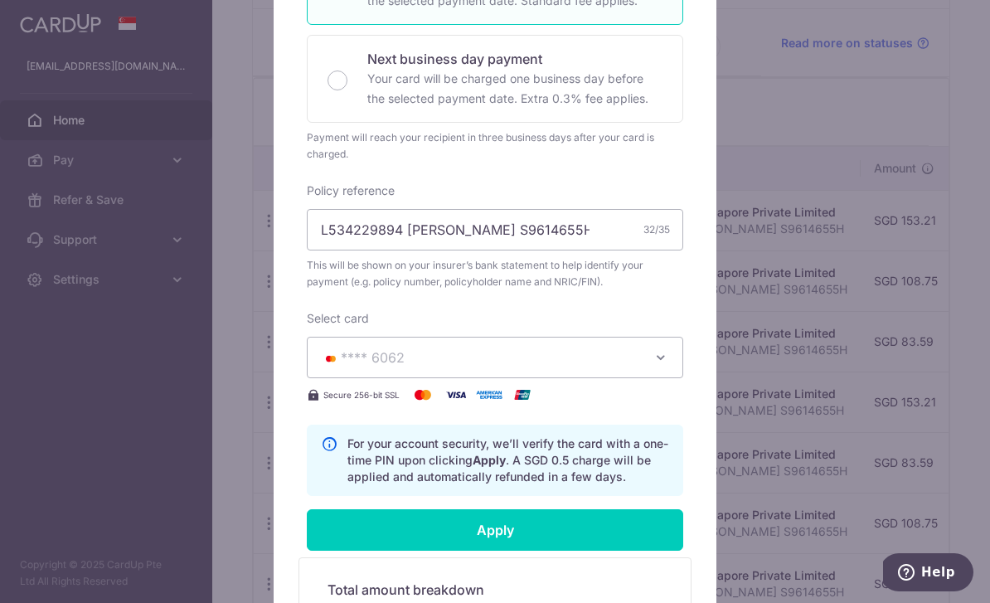
click at [542, 539] on input "Apply" at bounding box center [495, 529] width 376 height 41
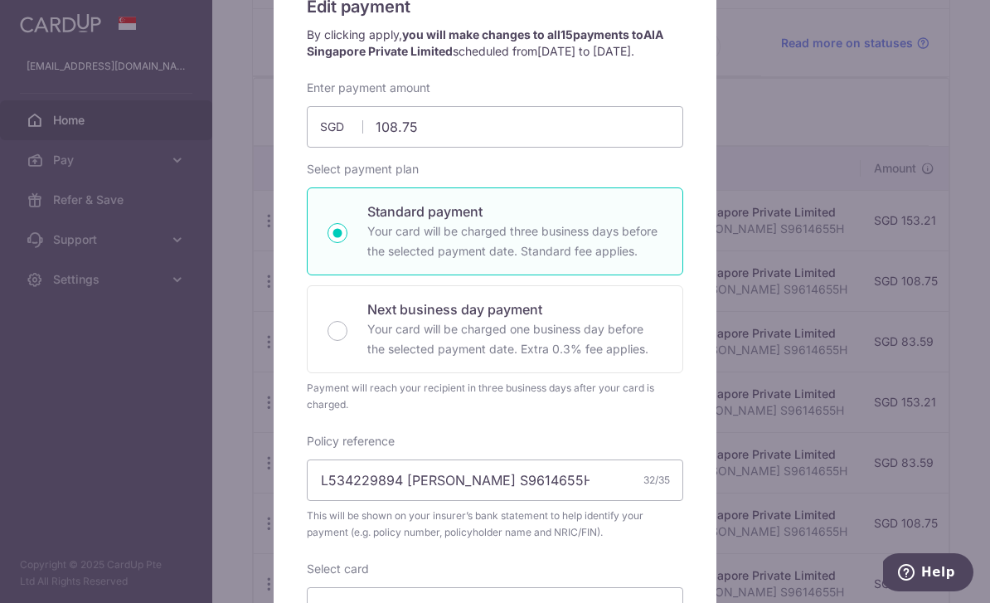
scroll to position [154, 0]
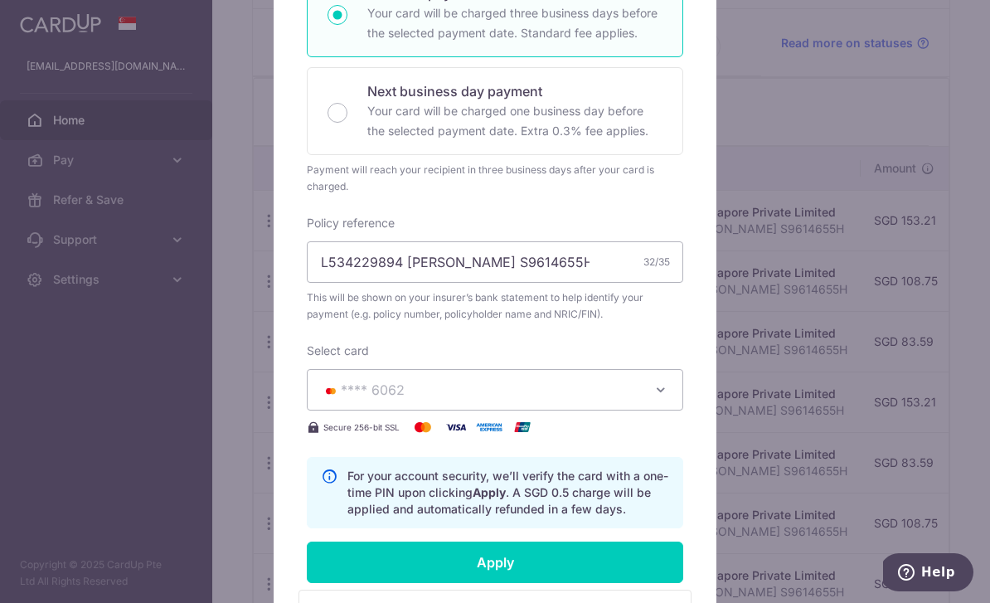
type input "Successfully Applied"
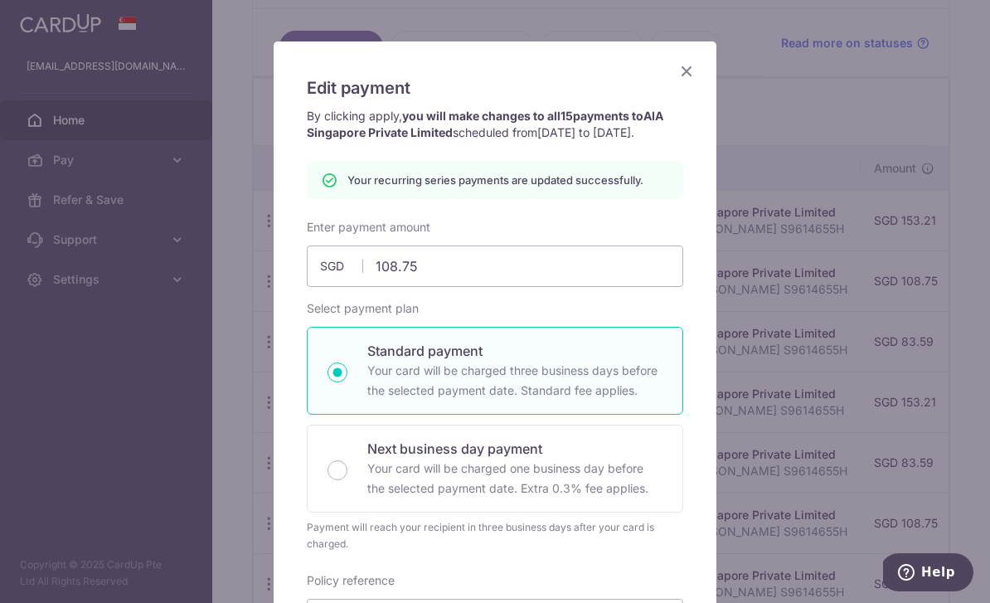
scroll to position [11, 0]
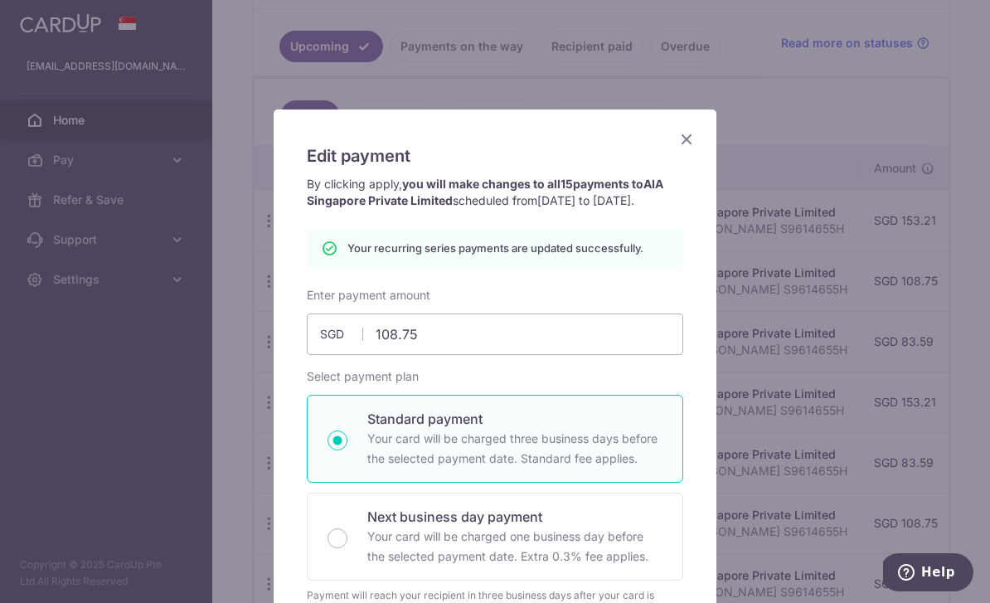
click at [693, 132] on icon "Close" at bounding box center [687, 139] width 20 height 21
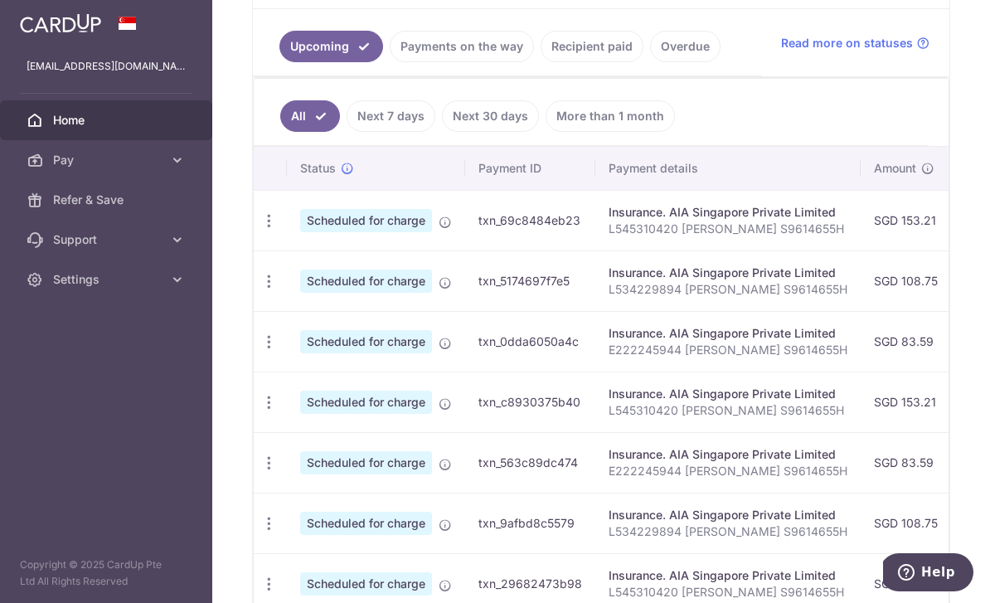
click at [260, 351] on icon "button" at bounding box center [268, 341] width 17 height 17
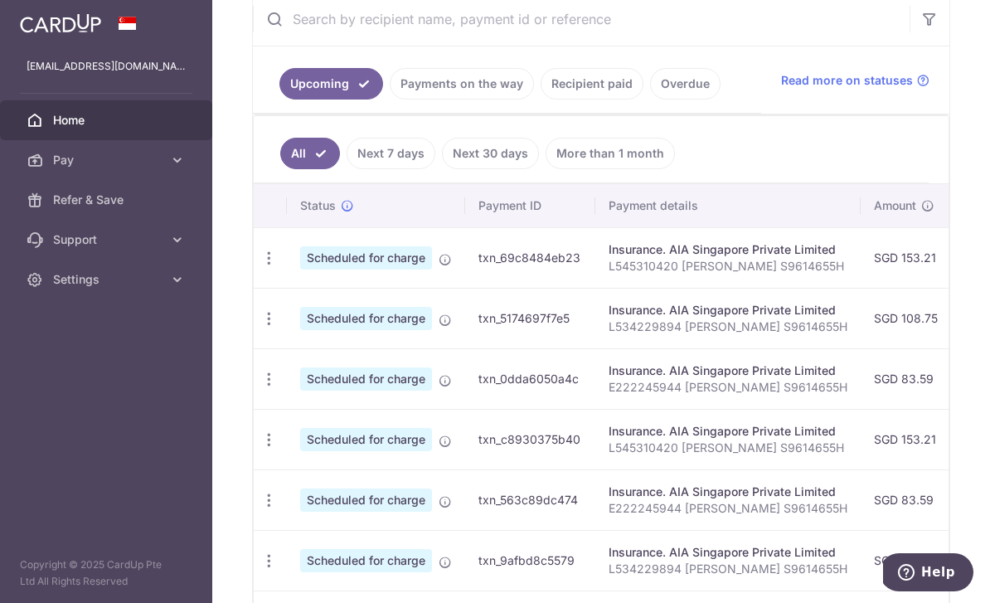
scroll to position [398, 0]
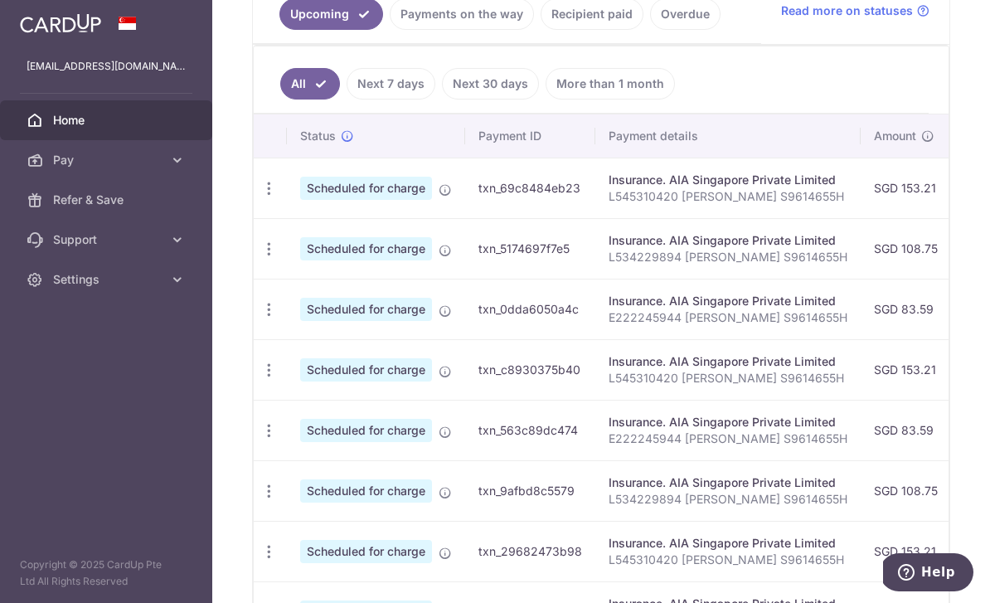
click at [260, 316] on icon "button" at bounding box center [268, 309] width 17 height 17
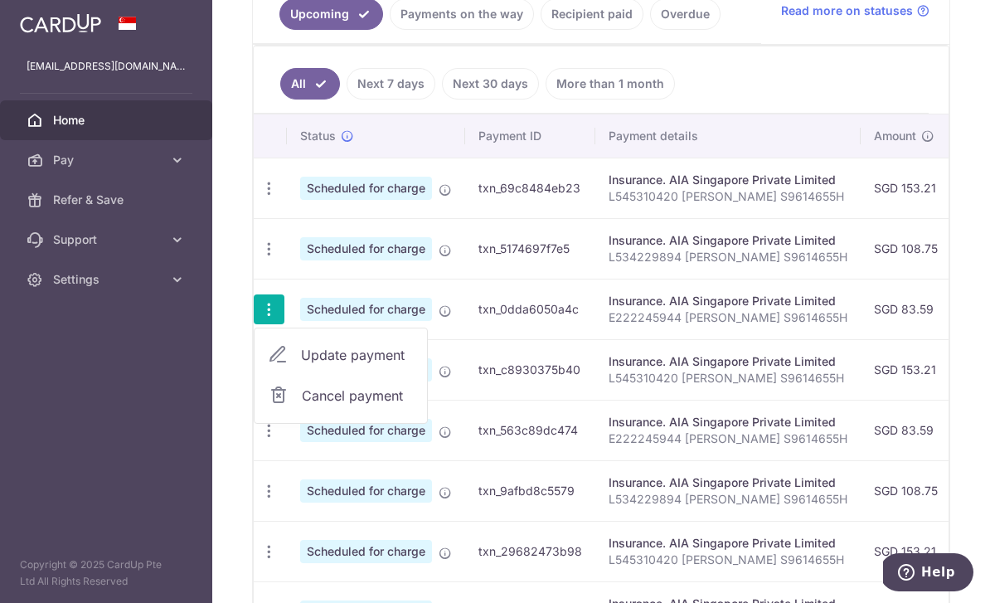
click at [301, 354] on span "Update payment" at bounding box center [357, 355] width 113 height 20
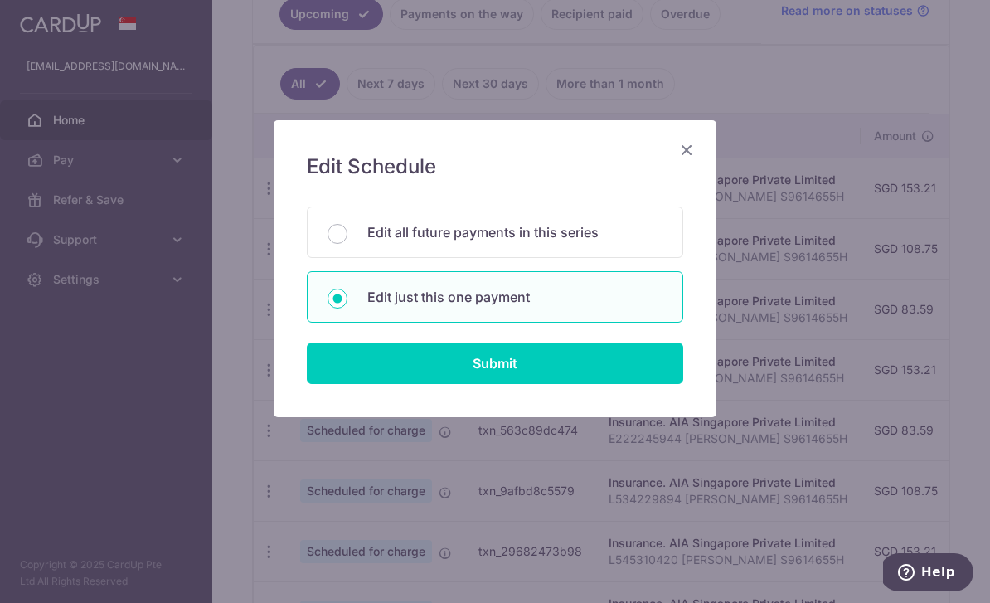
click at [552, 235] on p "Edit all future payments in this series" at bounding box center [514, 232] width 295 height 20
click at [347, 235] on input "Edit all future payments in this series" at bounding box center [337, 234] width 20 height 20
radio input "true"
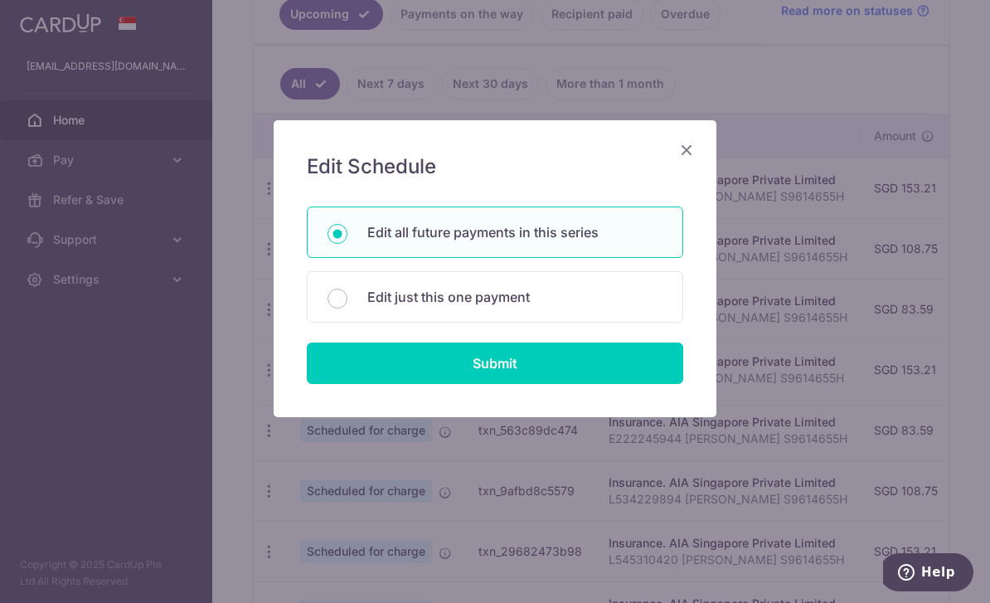
click at [609, 374] on input "Submit" at bounding box center [495, 362] width 376 height 41
radio input "true"
type input "83.59"
type input "E222245944 Rachelle Ng S9614655H"
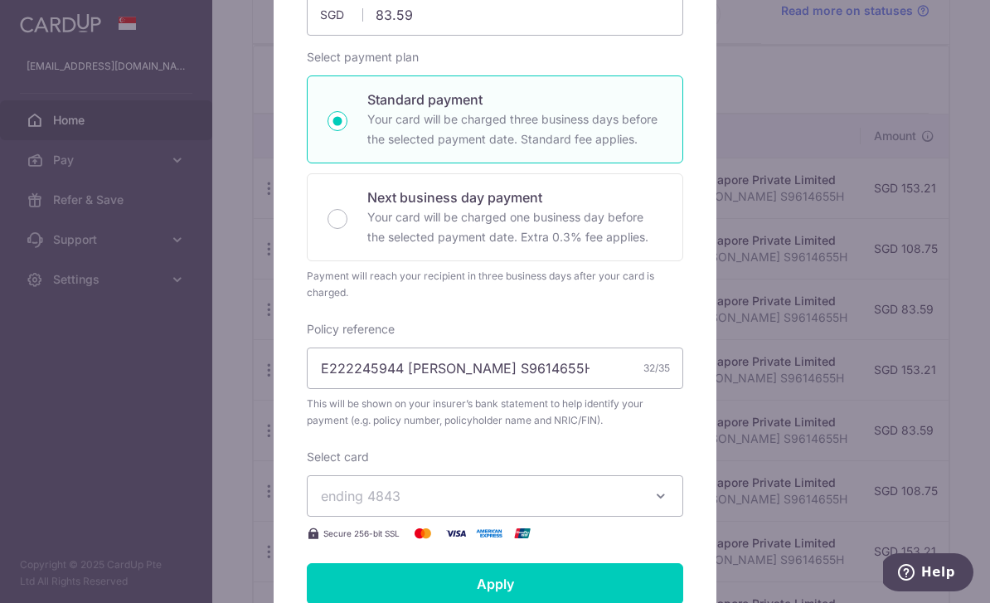
scroll to position [385, 0]
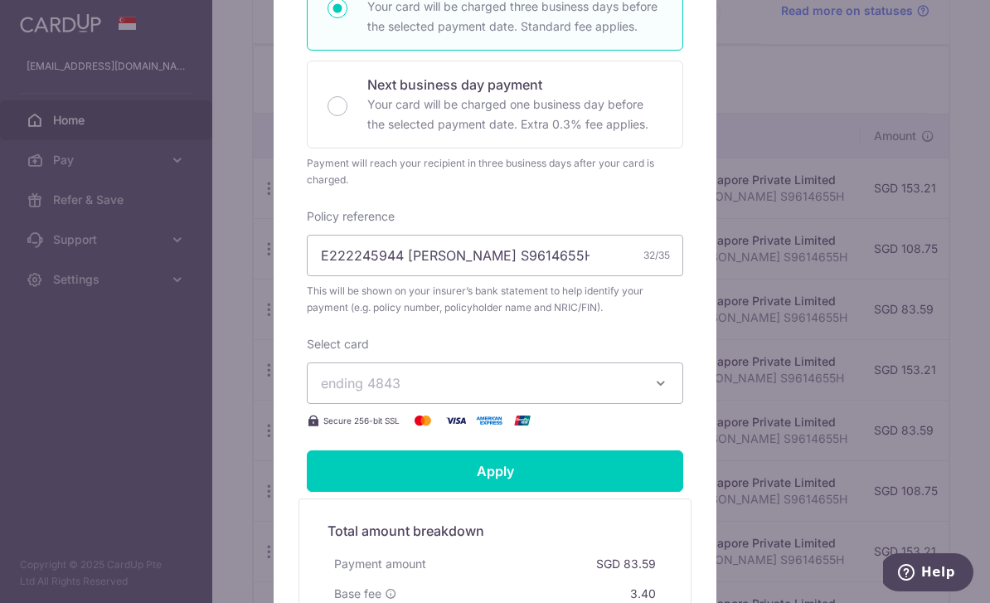
click at [649, 404] on button "ending 4843" at bounding box center [495, 382] width 376 height 41
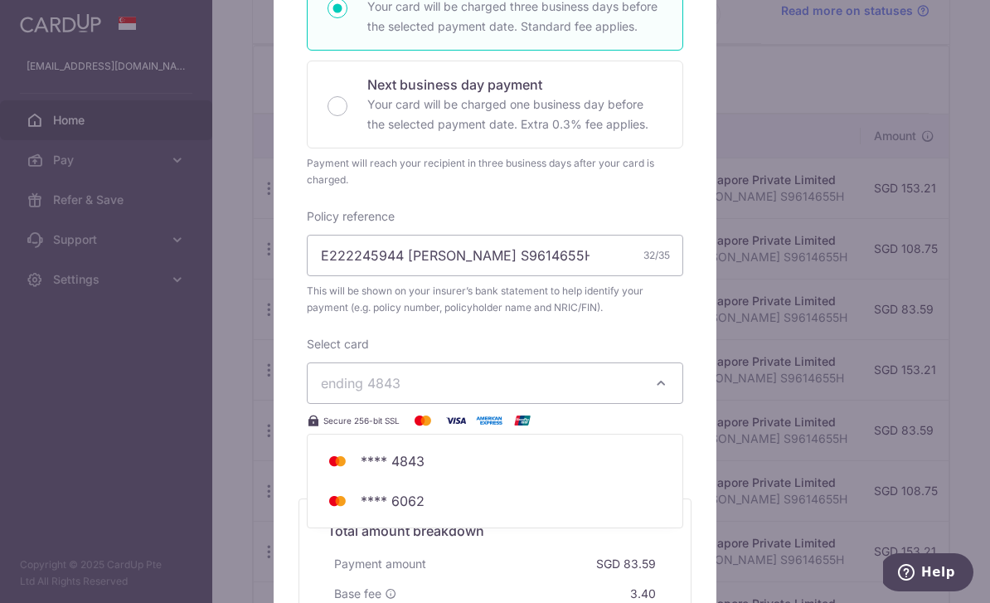
click at [512, 511] on span "**** 6062" at bounding box center [495, 501] width 348 height 20
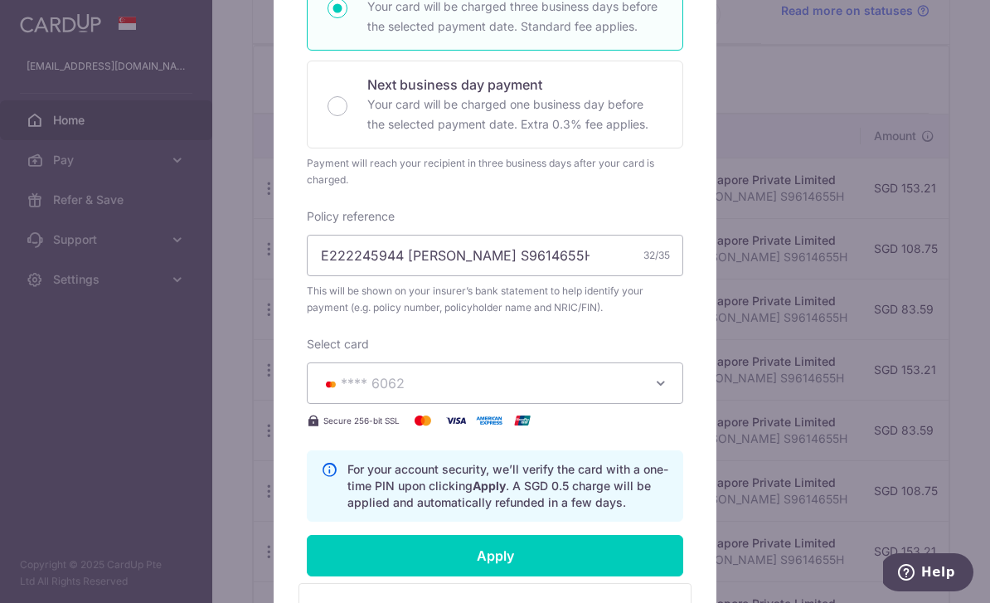
click at [603, 572] on input "Apply" at bounding box center [495, 555] width 376 height 41
type input "Successfully Applied"
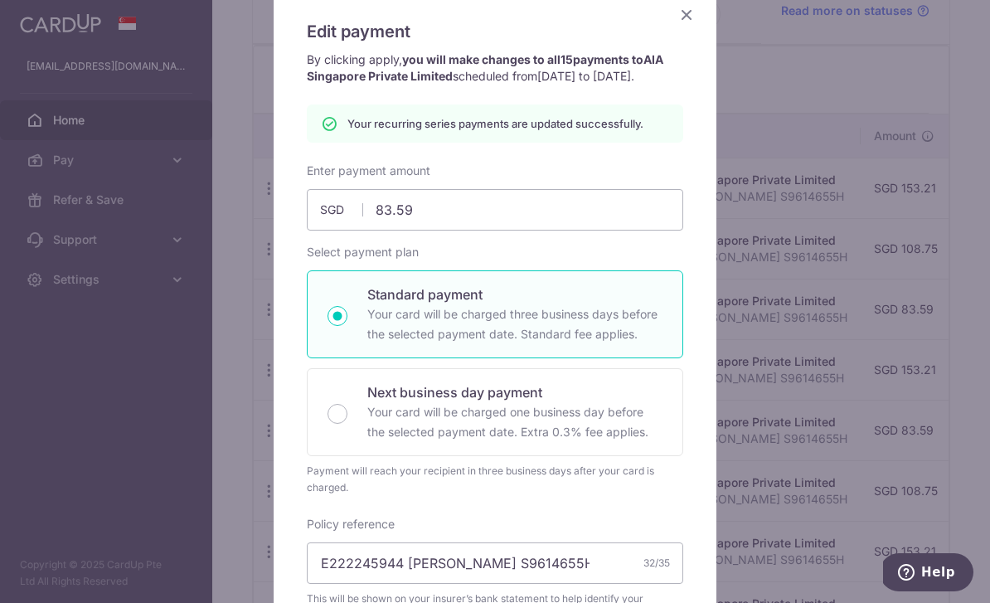
scroll to position [87, 0]
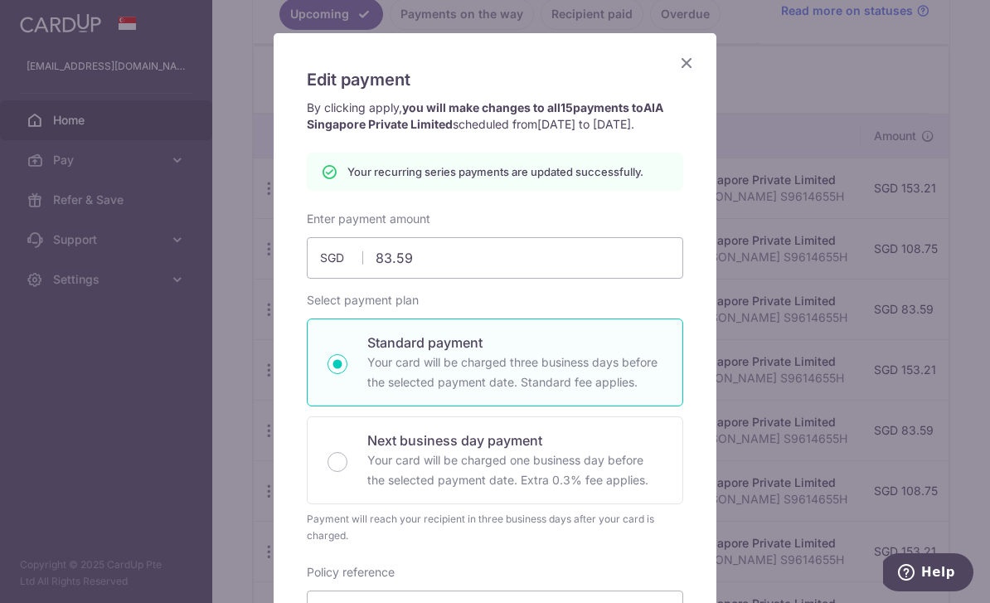
click at [690, 60] on icon "Close" at bounding box center [687, 62] width 20 height 21
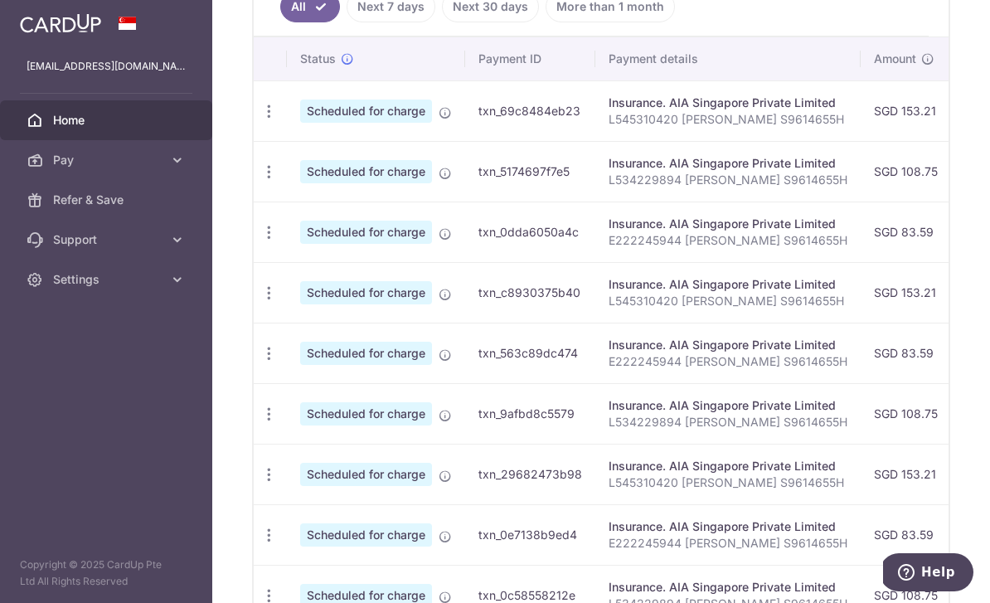
scroll to position [479, 0]
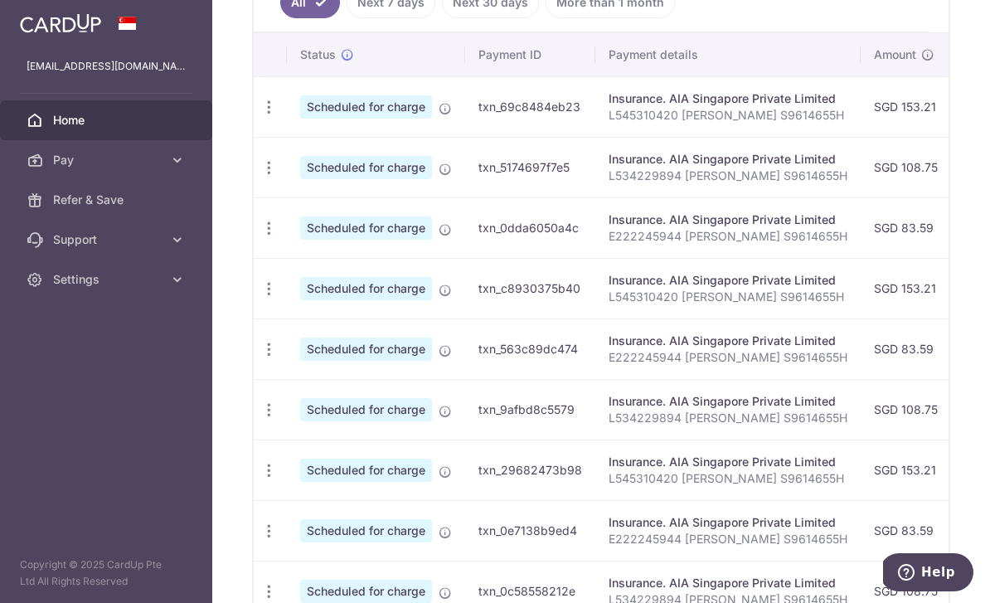
click at [260, 298] on icon "button" at bounding box center [268, 288] width 17 height 17
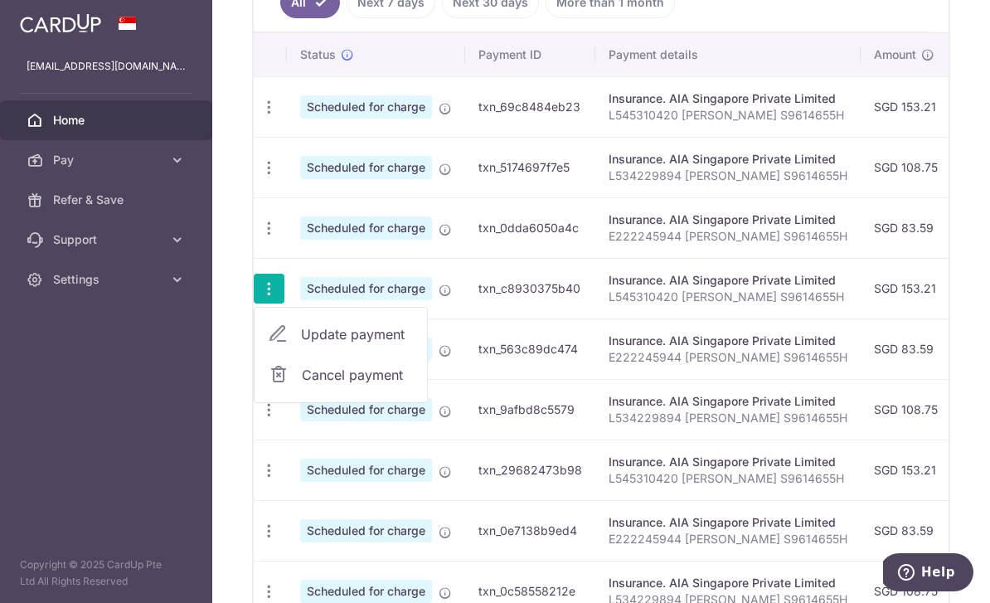
click at [301, 344] on span "Update payment" at bounding box center [357, 334] width 113 height 20
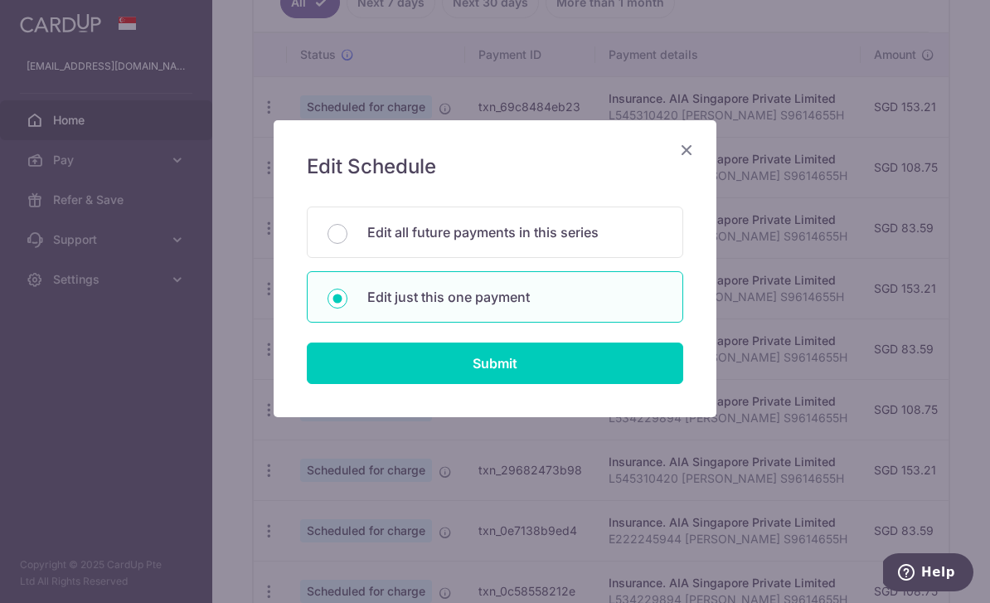
click at [590, 232] on p "Edit all future payments in this series" at bounding box center [514, 232] width 295 height 20
click at [347, 232] on input "Edit all future payments in this series" at bounding box center [337, 234] width 20 height 20
radio input "true"
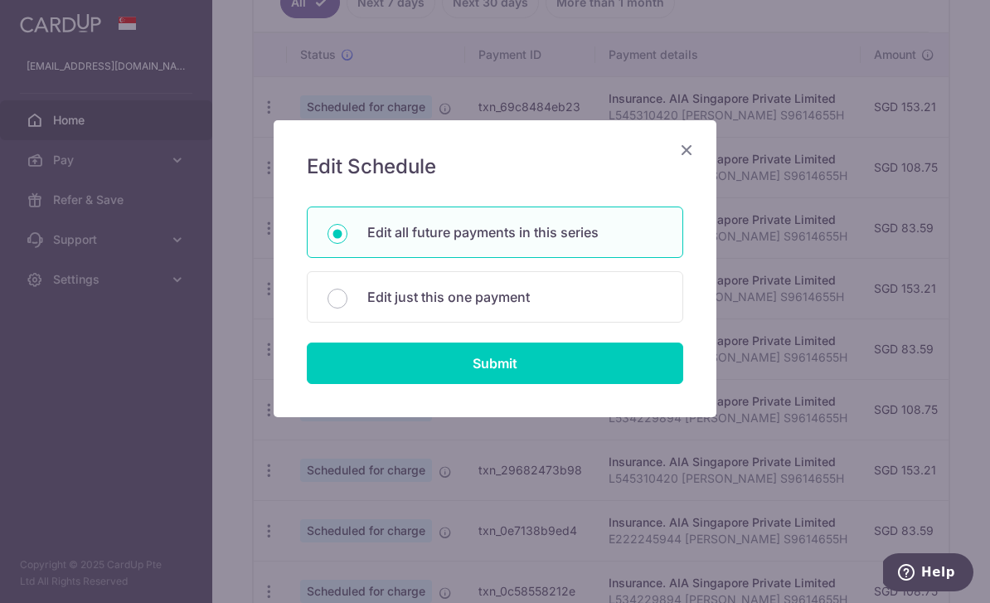
click at [577, 371] on input "Submit" at bounding box center [495, 362] width 376 height 41
radio input "true"
type input "153.21"
type input "L545310420 [PERSON_NAME] S9614655H"
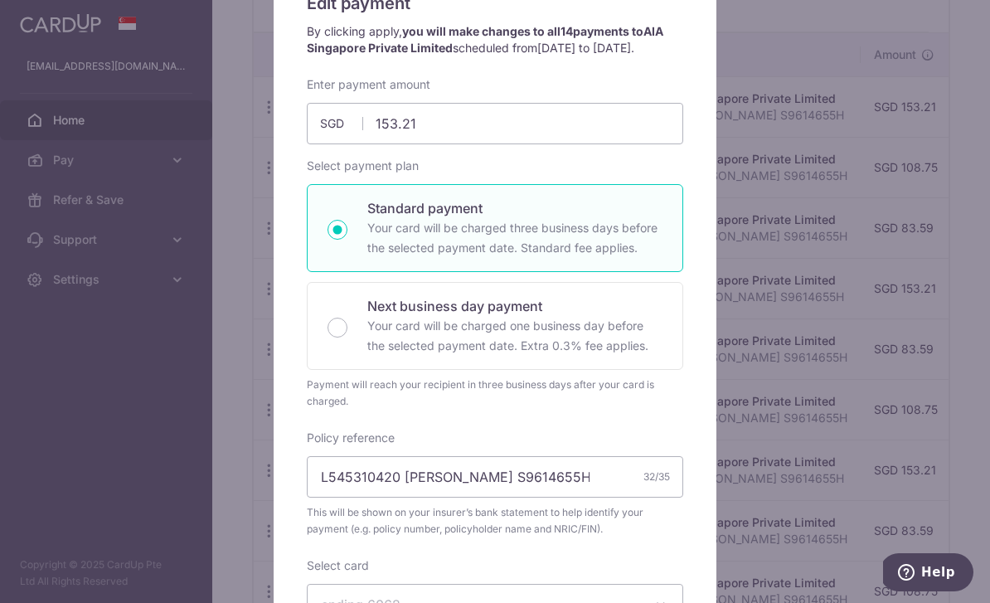
scroll to position [100, 0]
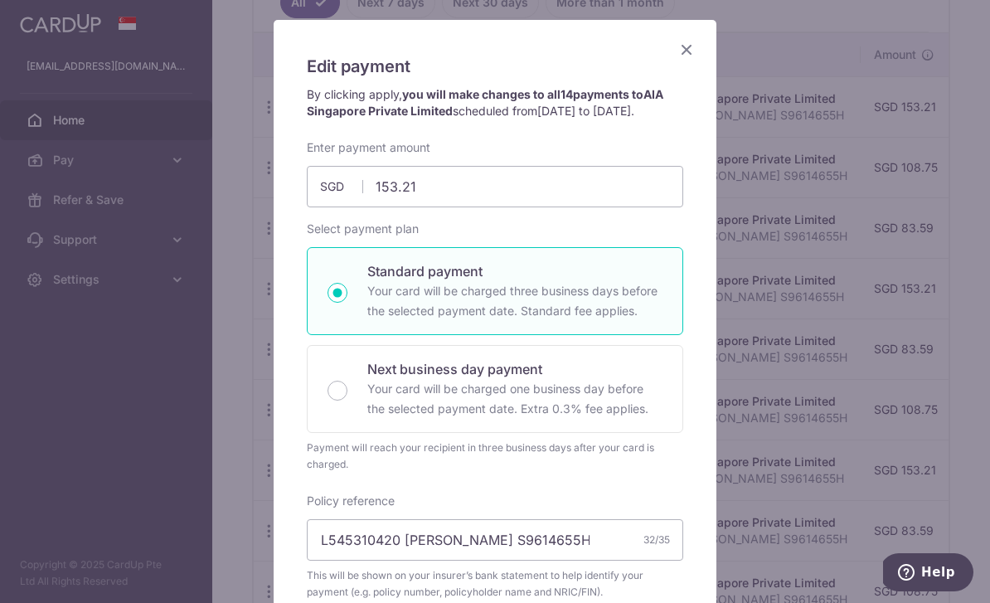
click at [694, 41] on icon "Close" at bounding box center [687, 49] width 20 height 21
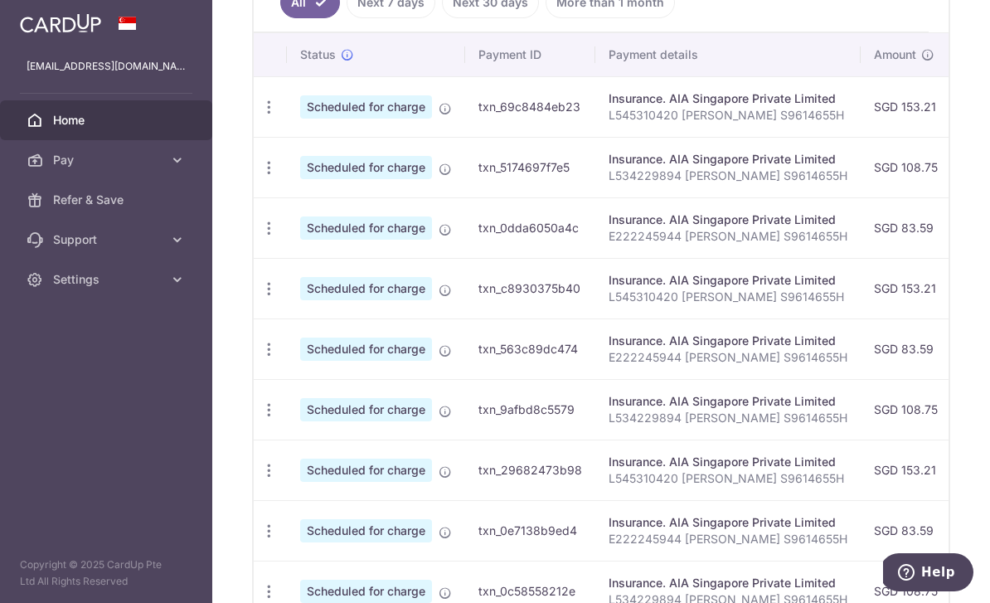
click at [260, 358] on icon "button" at bounding box center [268, 349] width 17 height 17
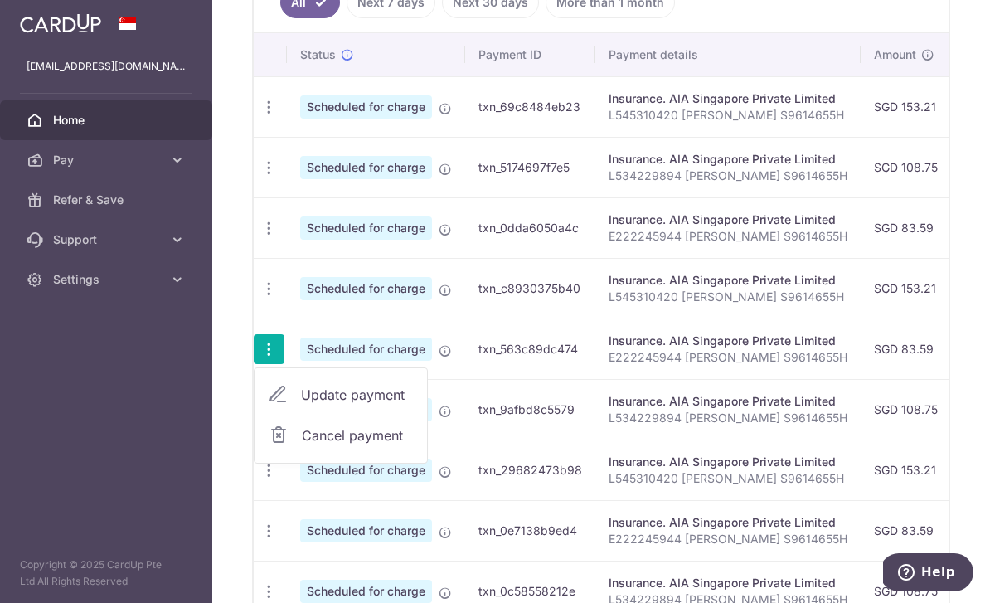
click at [301, 405] on span "Update payment" at bounding box center [357, 395] width 113 height 20
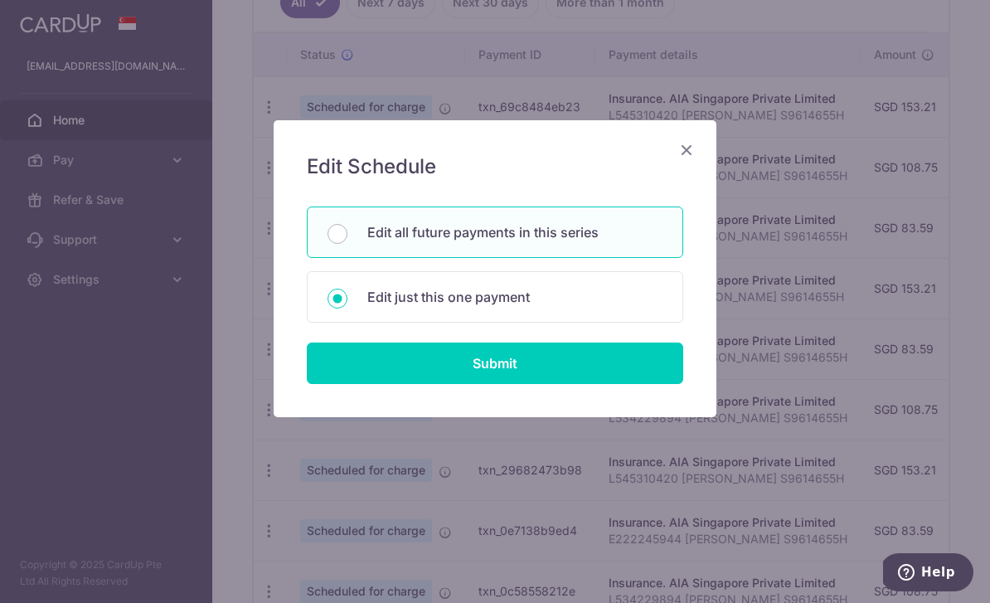
click at [521, 238] on p "Edit all future payments in this series" at bounding box center [514, 232] width 295 height 20
click at [347, 238] on input "Edit all future payments in this series" at bounding box center [337, 234] width 20 height 20
radio input "true"
click at [517, 364] on input "Submit" at bounding box center [495, 362] width 376 height 41
type input "83.59"
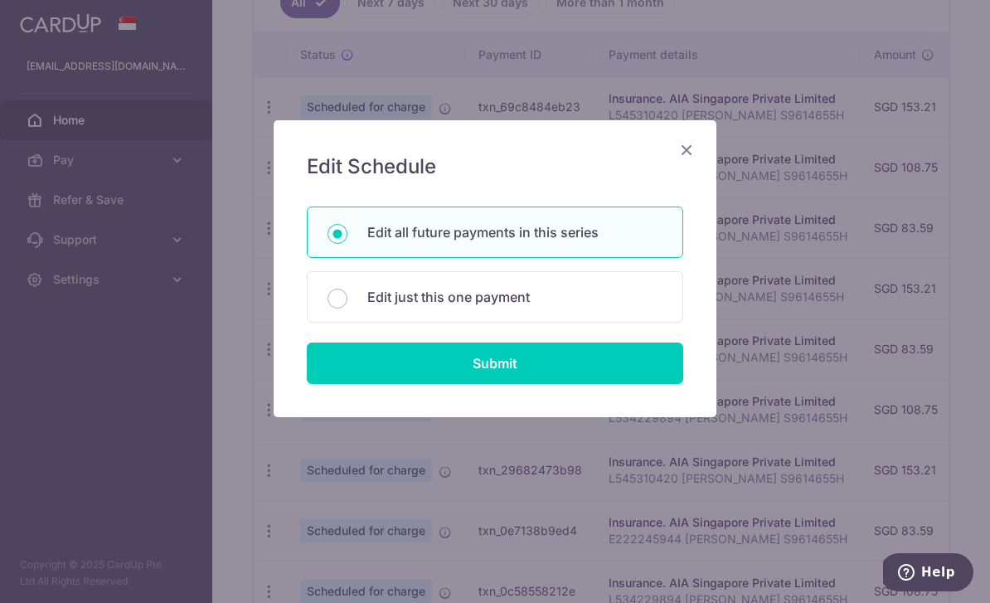
radio input "true"
type input "E222245944 [PERSON_NAME] S9614655H"
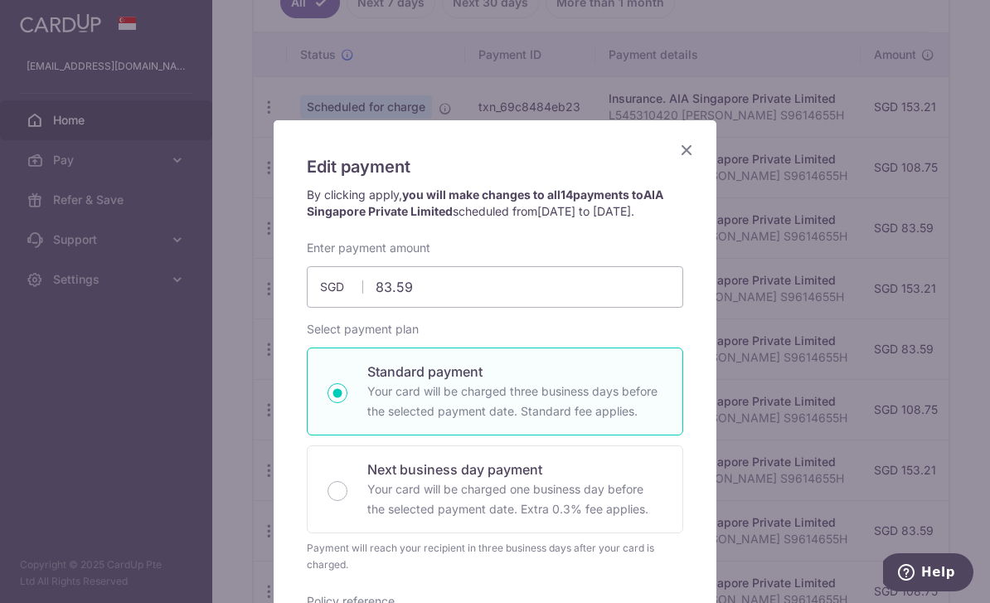
scroll to position [0, 0]
click at [691, 151] on icon "Close" at bounding box center [687, 149] width 20 height 21
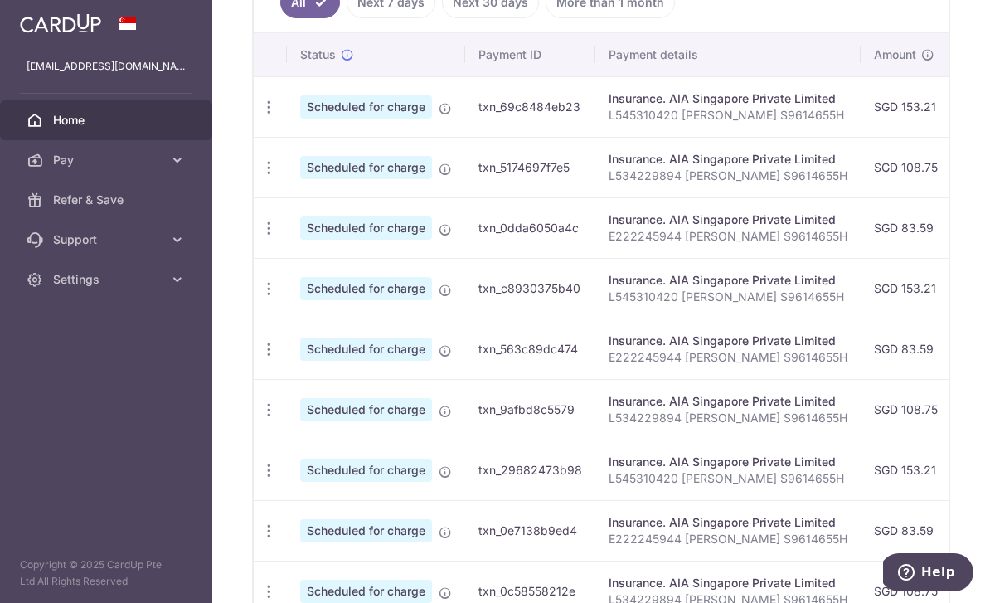
click at [260, 358] on icon "button" at bounding box center [268, 349] width 17 height 17
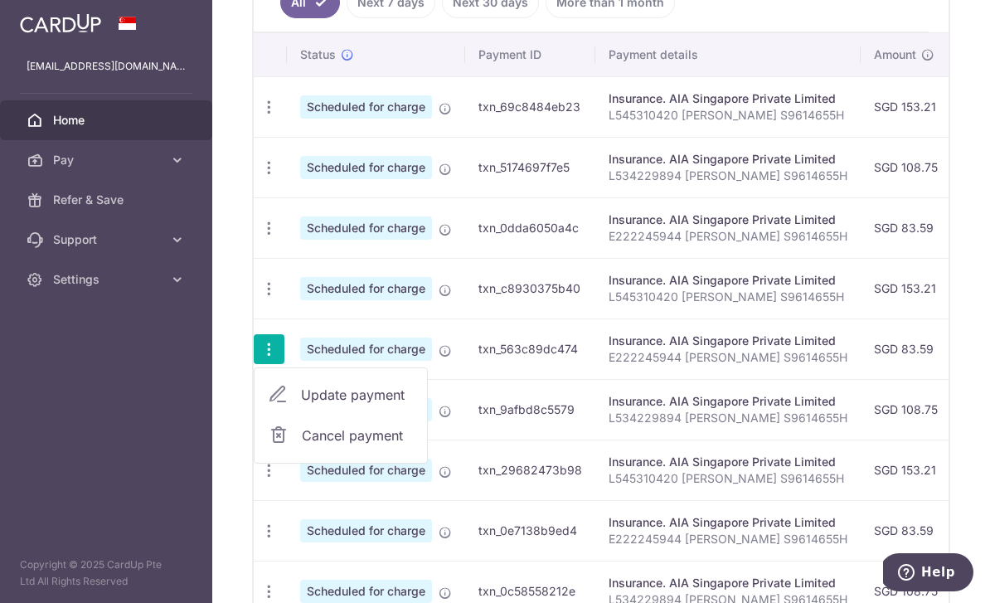
click at [301, 405] on span "Update payment" at bounding box center [357, 395] width 113 height 20
radio input "true"
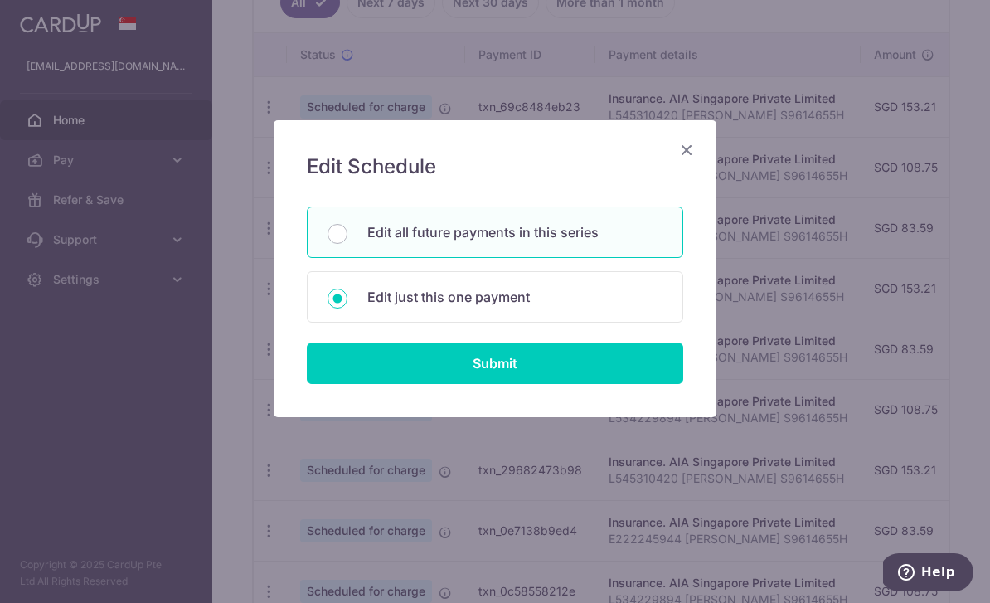
click at [592, 240] on p "Edit all future payments in this series" at bounding box center [514, 232] width 295 height 20
click at [347, 240] on input "Edit all future payments in this series" at bounding box center [337, 234] width 20 height 20
radio input "true"
click at [613, 368] on input "Submit" at bounding box center [495, 362] width 376 height 41
radio input "true"
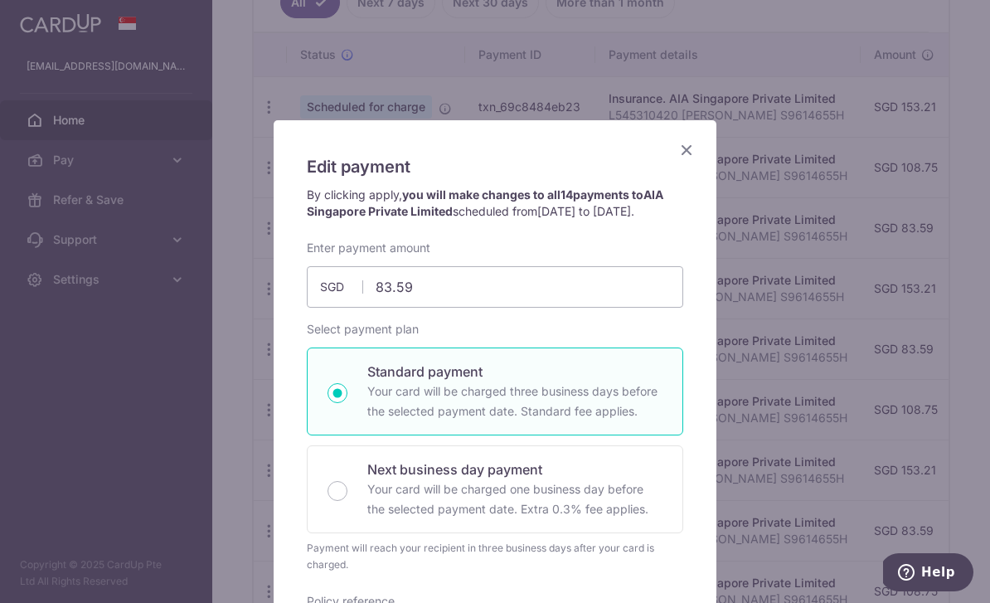
click at [705, 148] on div "Edit payment By clicking apply, you will make changes to all 14 payments to AIA…" at bounding box center [495, 610] width 443 height 981
click at [691, 149] on icon "Close" at bounding box center [687, 149] width 20 height 21
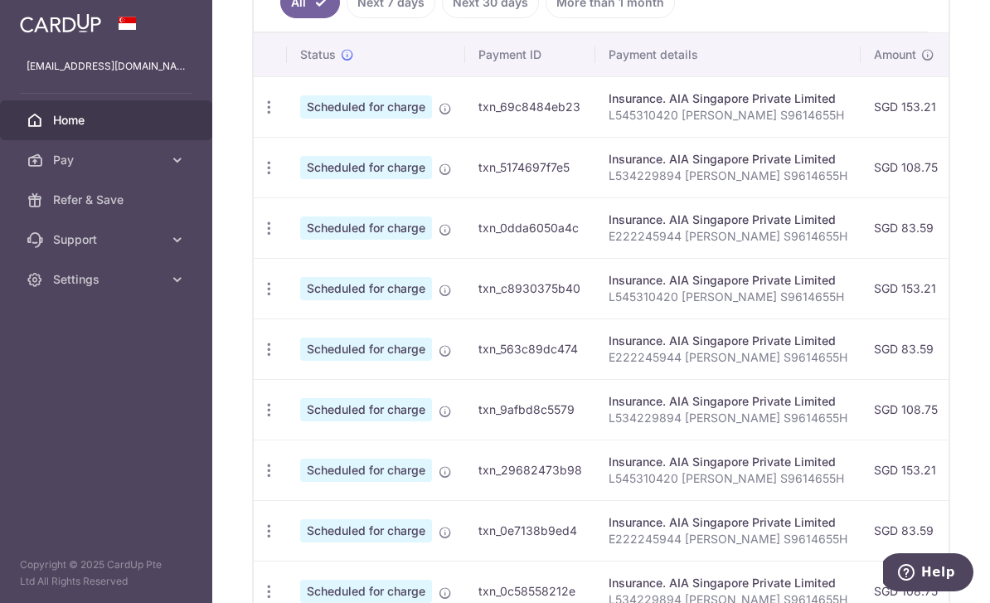
click at [0, 0] on icon "button" at bounding box center [0, 0] width 0 height 0
click at [113, 166] on span "Pay" at bounding box center [107, 160] width 109 height 17
click at [89, 277] on span "Cards" at bounding box center [107, 279] width 109 height 17
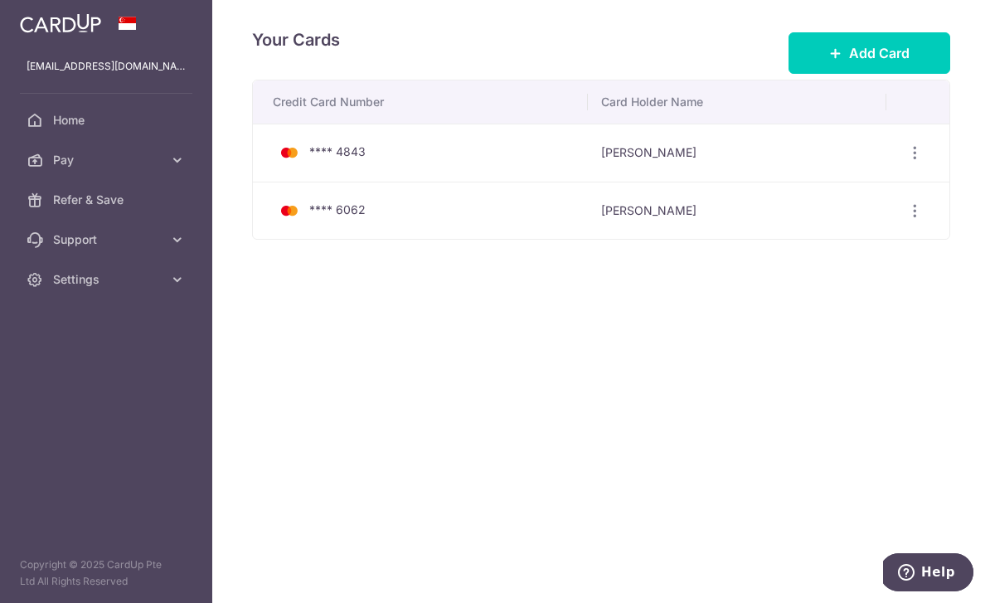
click at [917, 162] on icon "button" at bounding box center [914, 152] width 17 height 17
click at [857, 249] on span "Delete" at bounding box center [859, 239] width 113 height 20
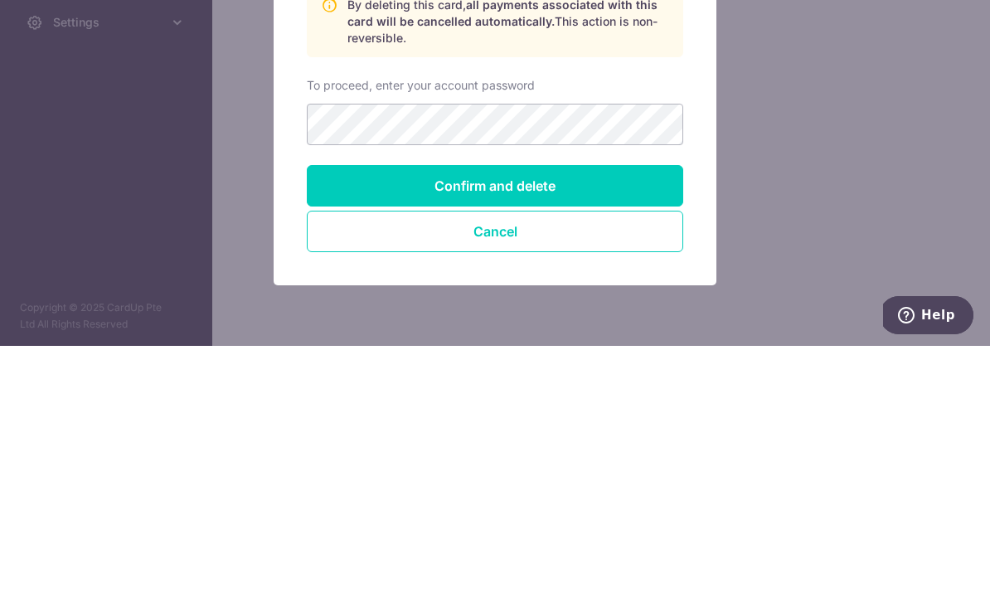
click at [372, 422] on input "Confirm and delete" at bounding box center [495, 442] width 376 height 41
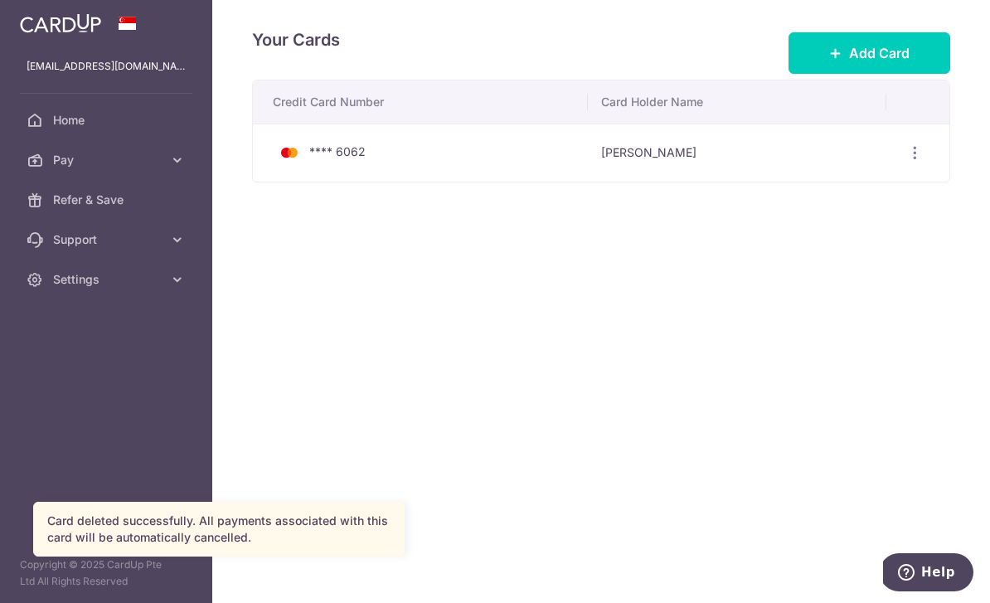
click at [0, 0] on button "button" at bounding box center [0, 0] width 0 height 0
click at [132, 173] on link "Pay" at bounding box center [106, 160] width 212 height 40
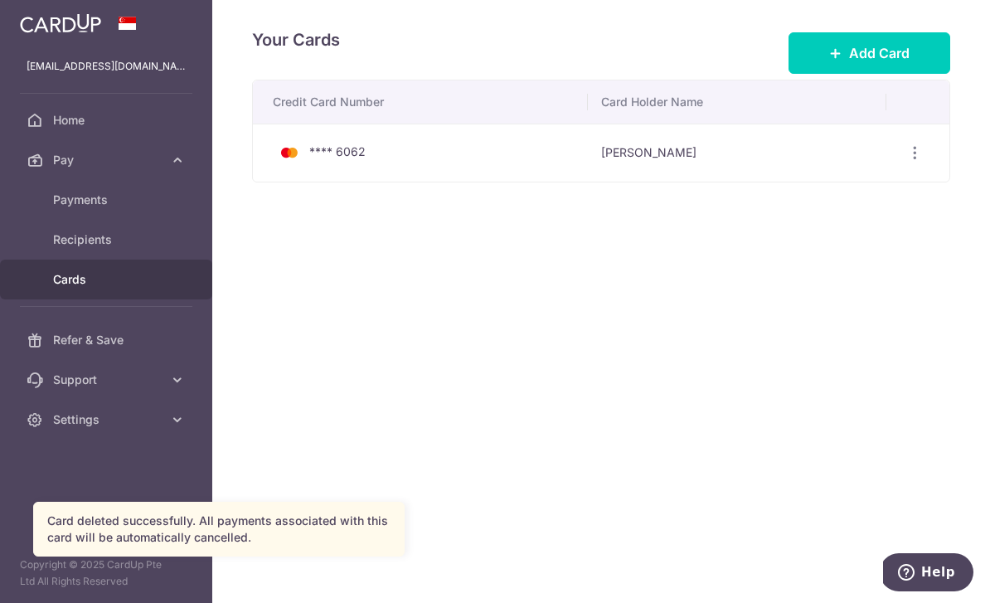
click at [142, 124] on span "Home" at bounding box center [107, 120] width 109 height 17
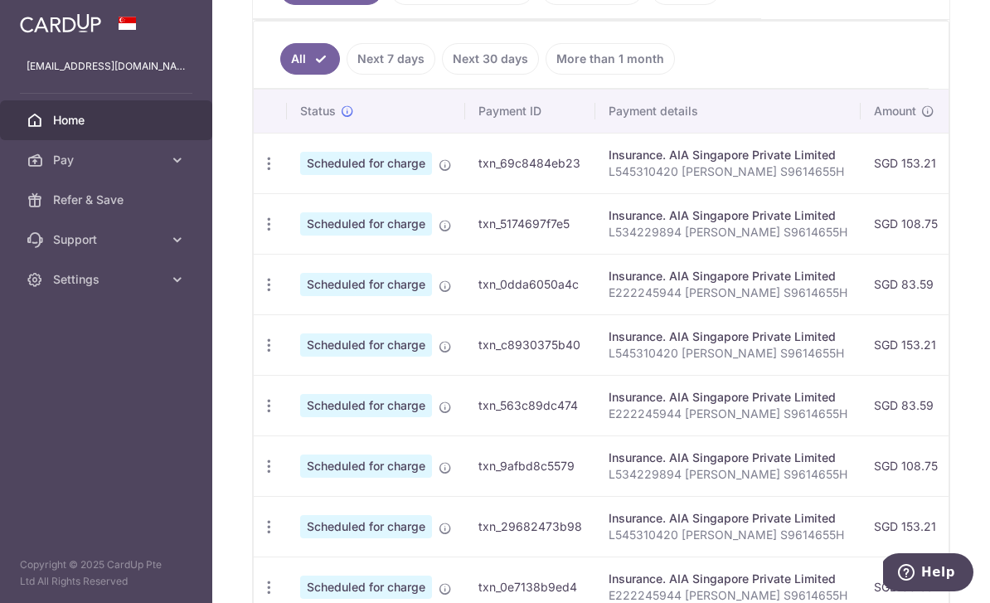
scroll to position [436, 0]
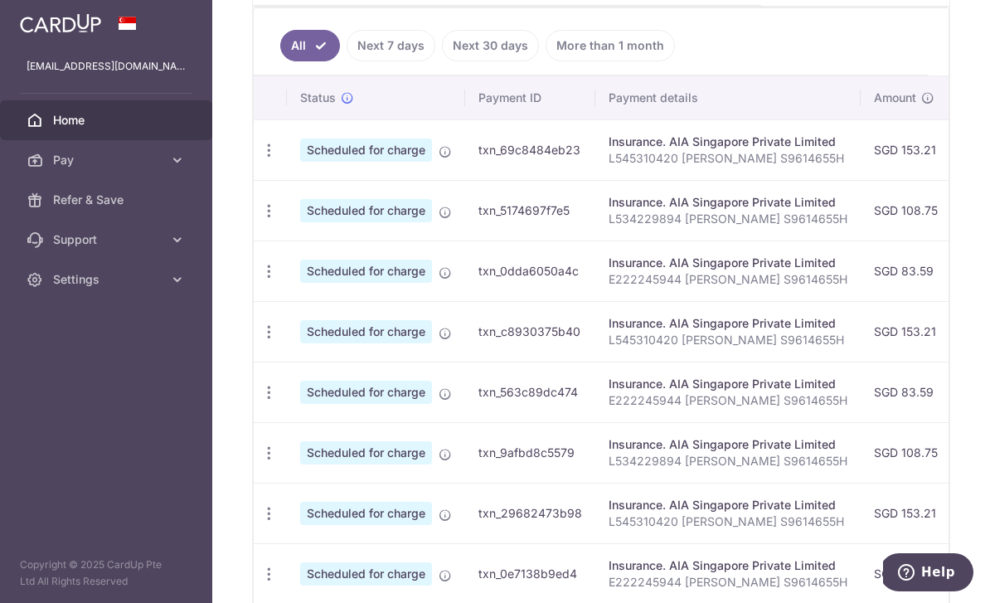
click at [347, 61] on link "Next 7 days" at bounding box center [391, 46] width 89 height 32
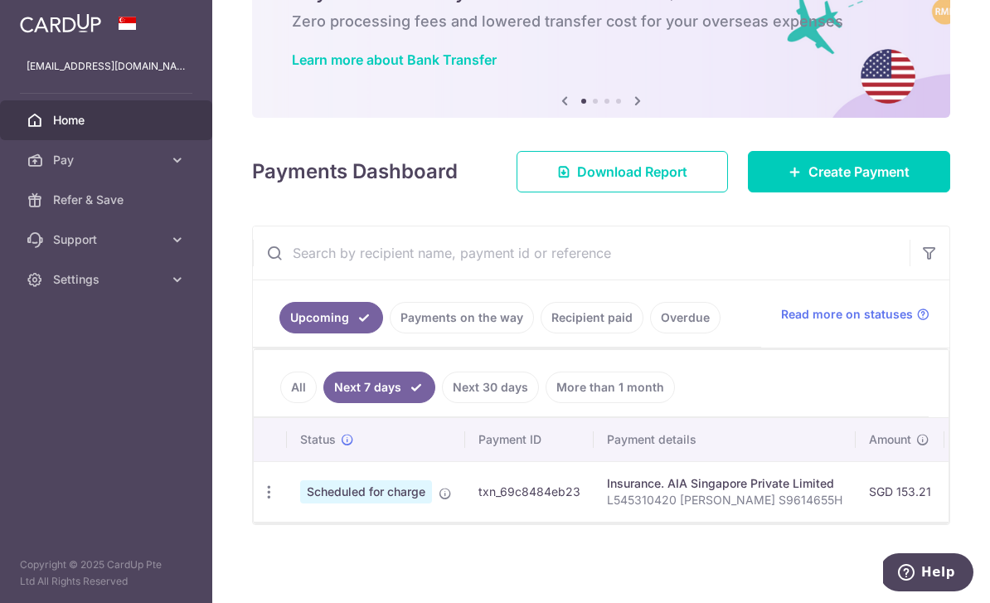
click at [390, 333] on link "Payments on the way" at bounding box center [462, 318] width 144 height 32
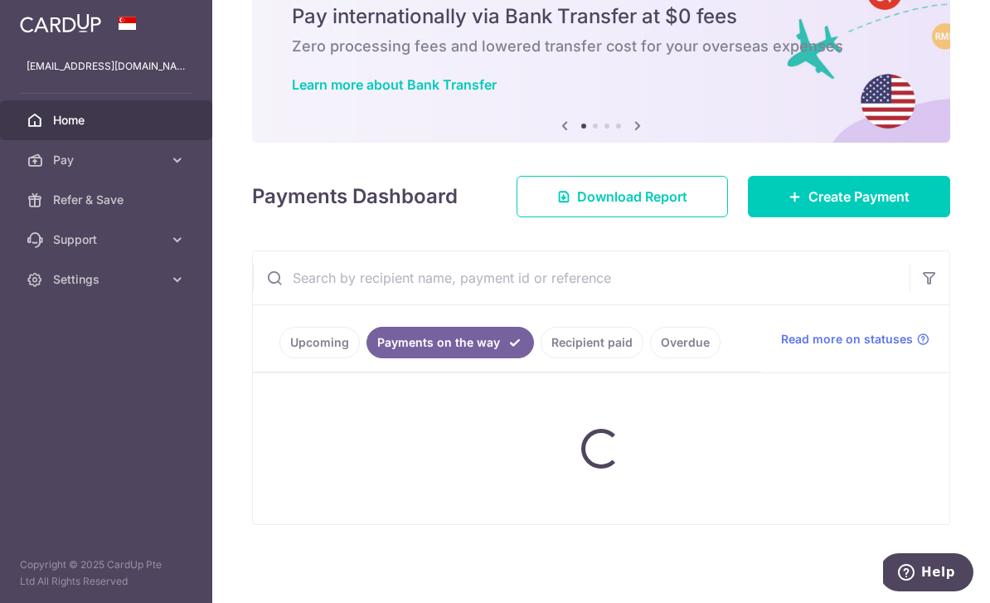
scroll to position [97, 0]
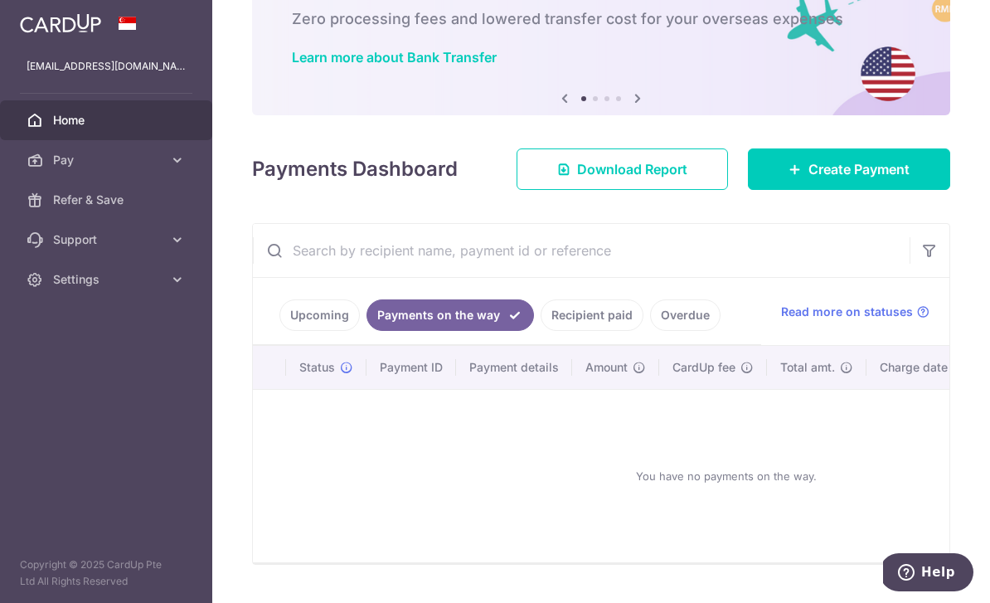
click at [279, 331] on link "Upcoming" at bounding box center [319, 315] width 80 height 32
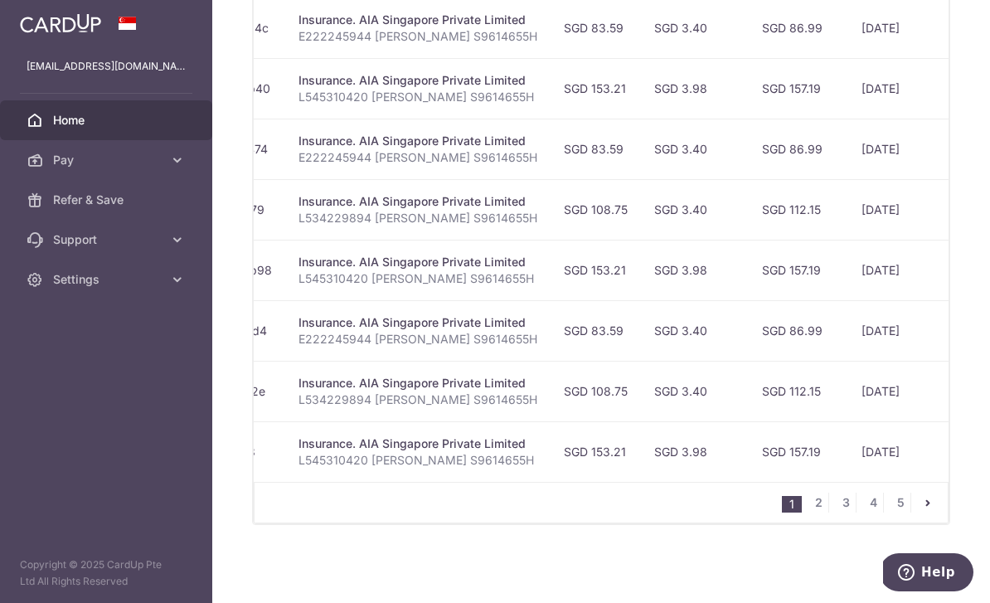
scroll to position [0, 309]
click at [823, 512] on link "2" at bounding box center [818, 502] width 20 height 20
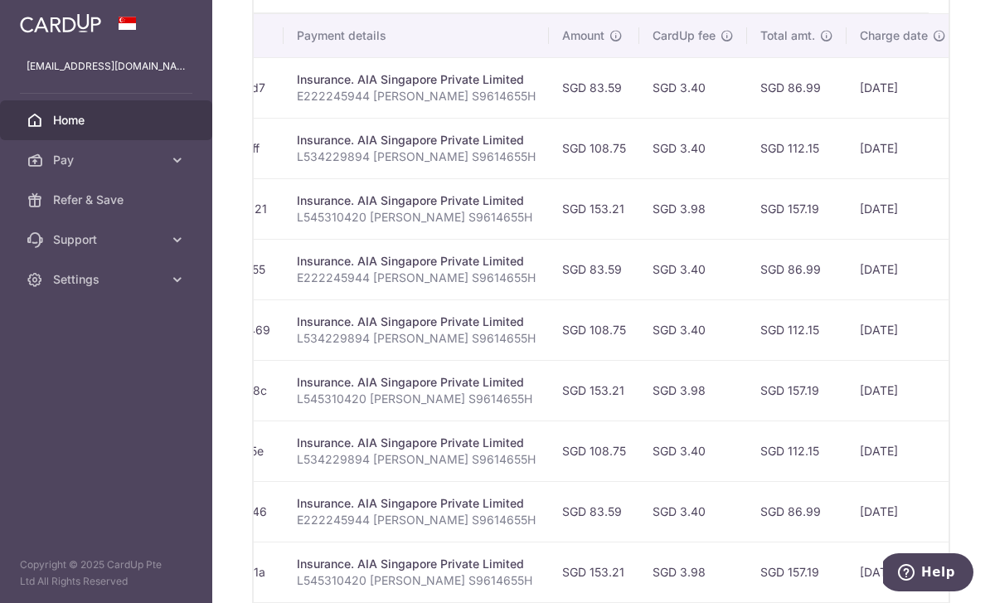
scroll to position [0, 310]
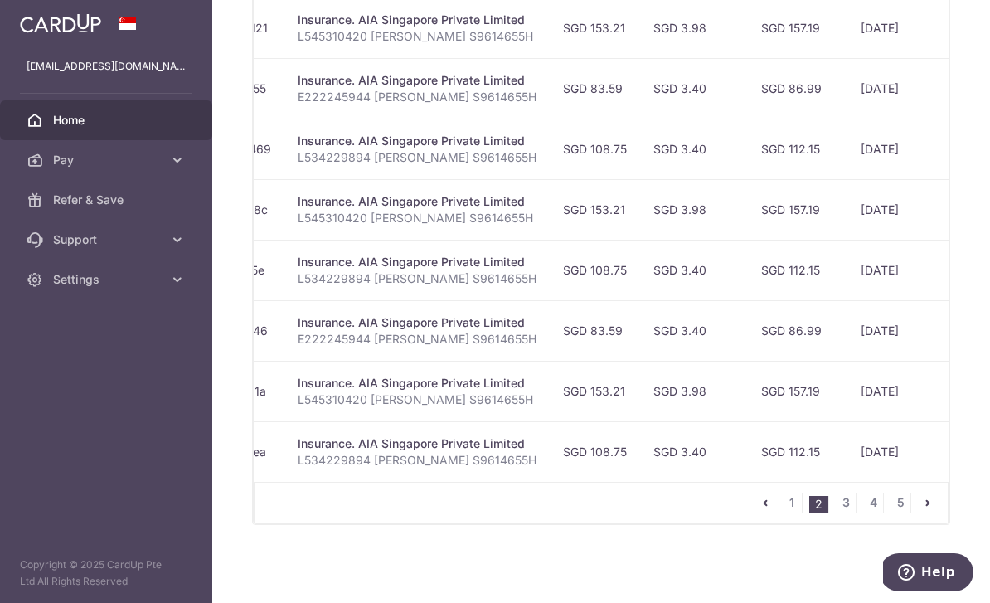
click at [850, 512] on link "3" at bounding box center [846, 502] width 20 height 20
click at [875, 512] on link "4" at bounding box center [873, 502] width 20 height 20
click at [896, 522] on nav "1 2 3 4 5" at bounding box center [851, 503] width 192 height 40
click at [901, 522] on nav "1 2 3 4 5" at bounding box center [851, 503] width 192 height 40
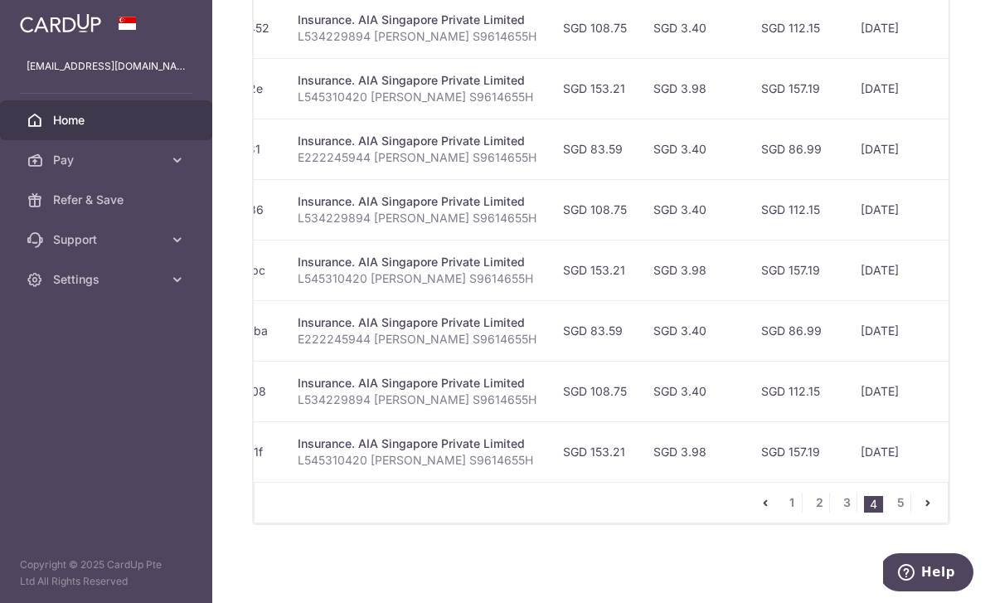
click at [899, 522] on nav "1 2 3 4 5" at bounding box center [851, 503] width 192 height 40
click at [900, 512] on link "5" at bounding box center [900, 502] width 20 height 20
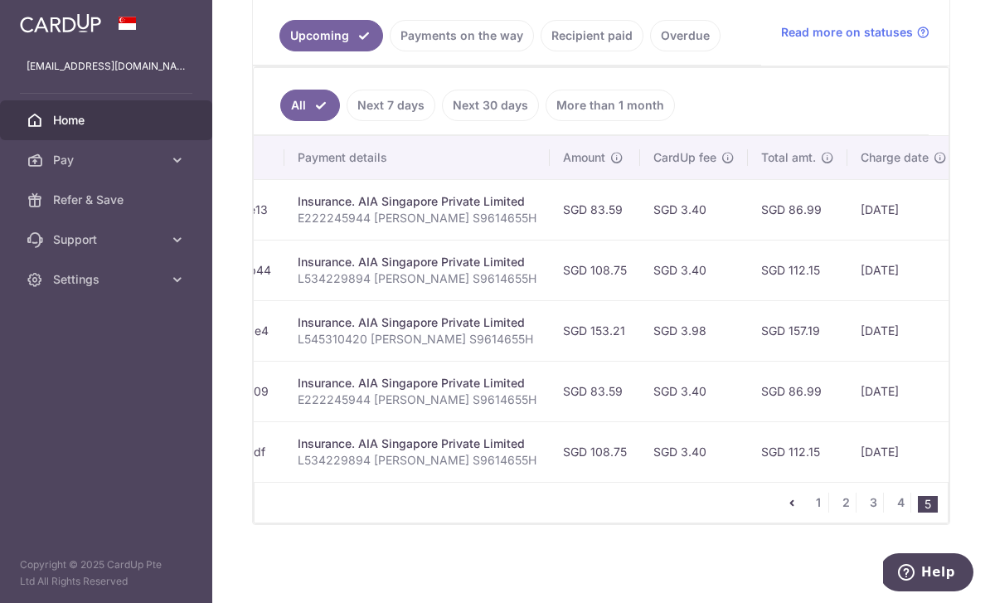
scroll to position [390, 0]
